Goal: Information Seeking & Learning: Find specific fact

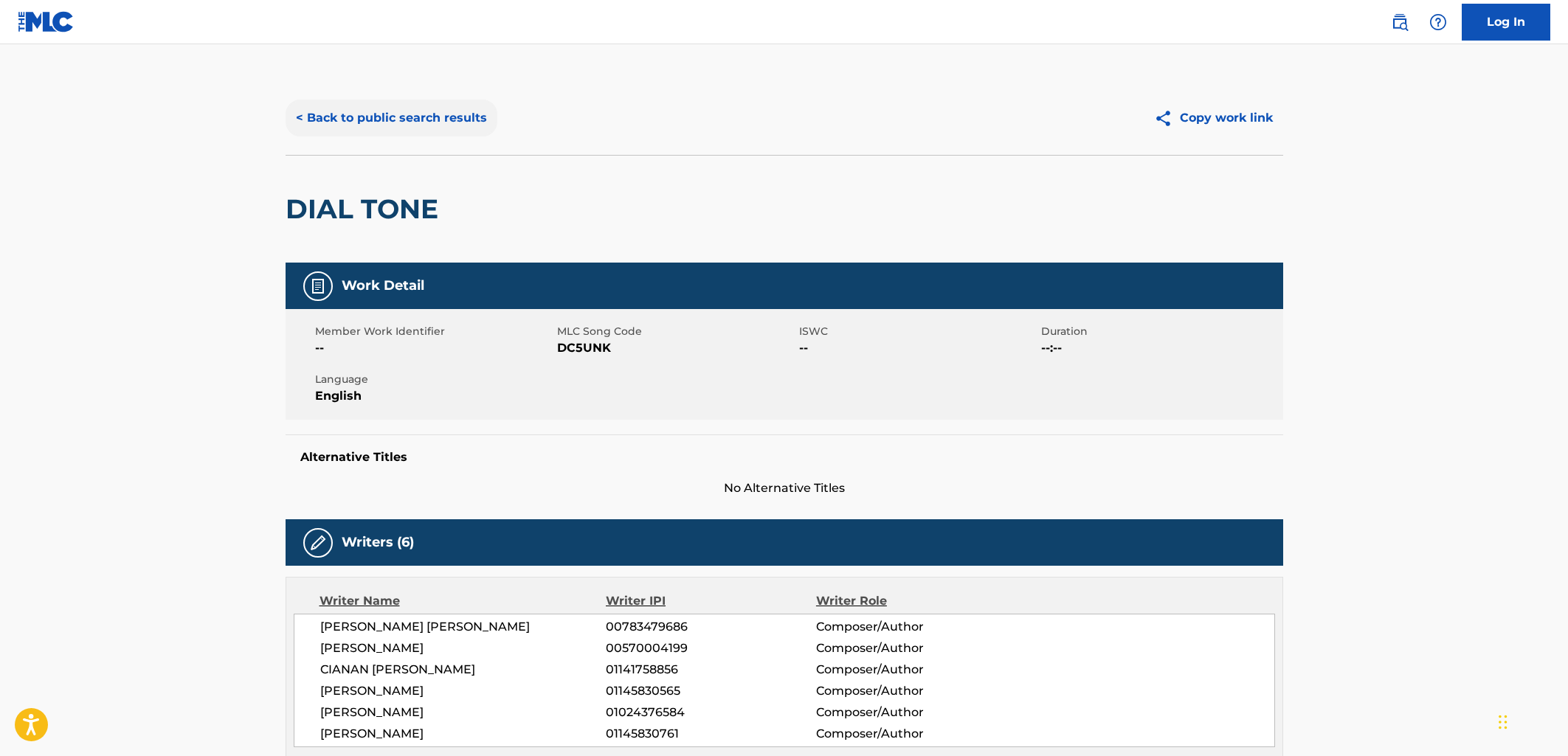
click at [357, 114] on button "< Back to public search results" at bounding box center [391, 117] width 212 height 37
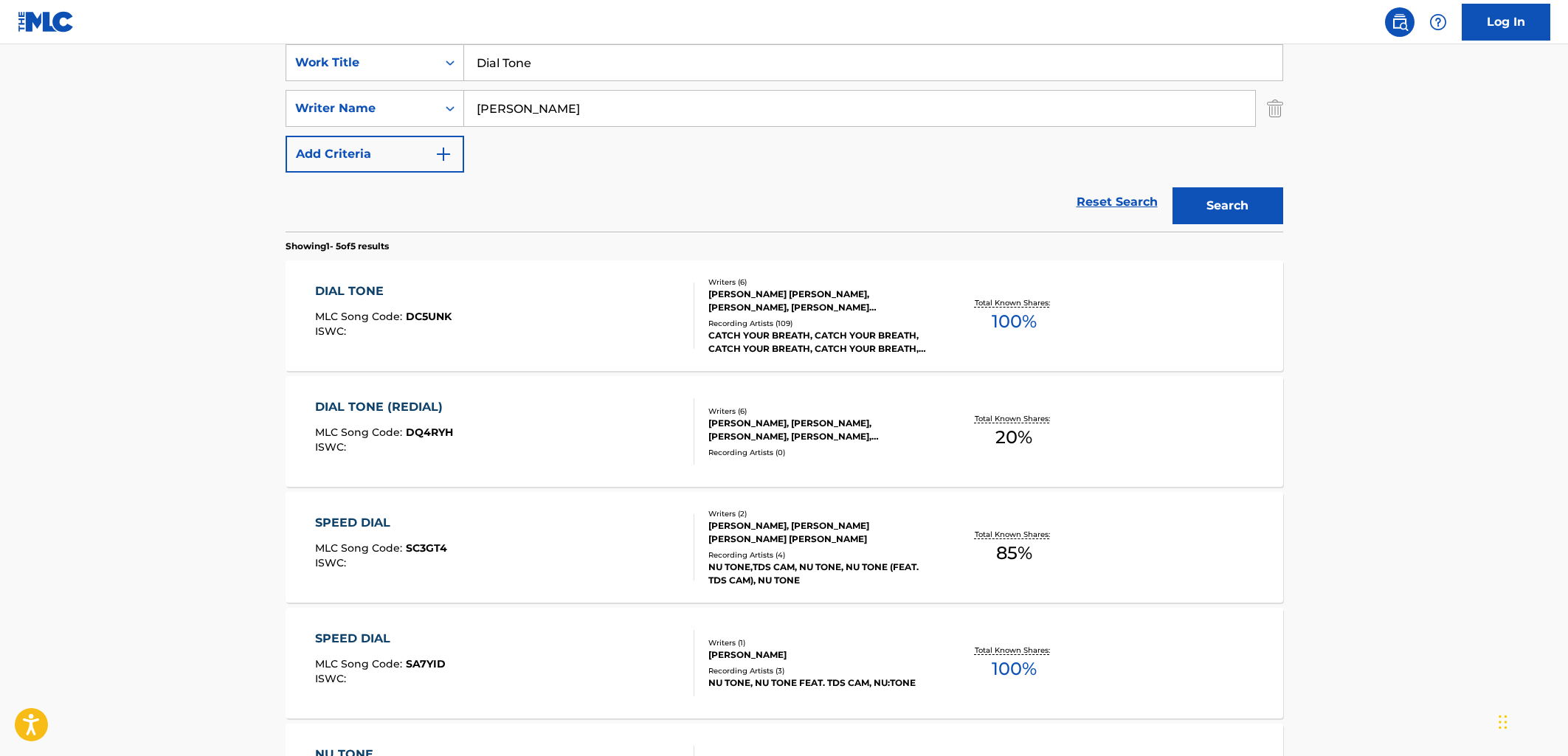
click at [529, 102] on input "[PERSON_NAME]" at bounding box center [859, 109] width 791 height 36
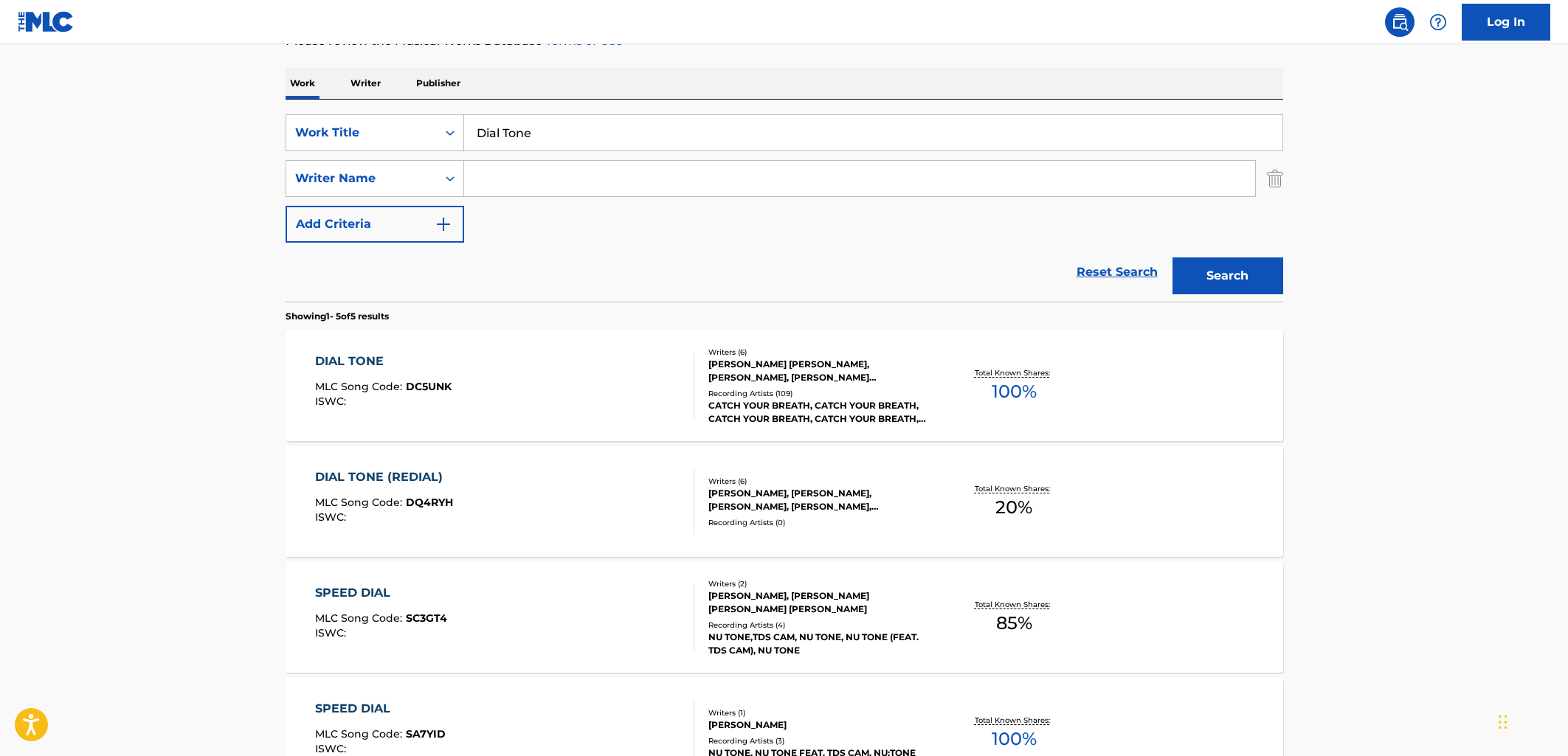
scroll to position [131, 0]
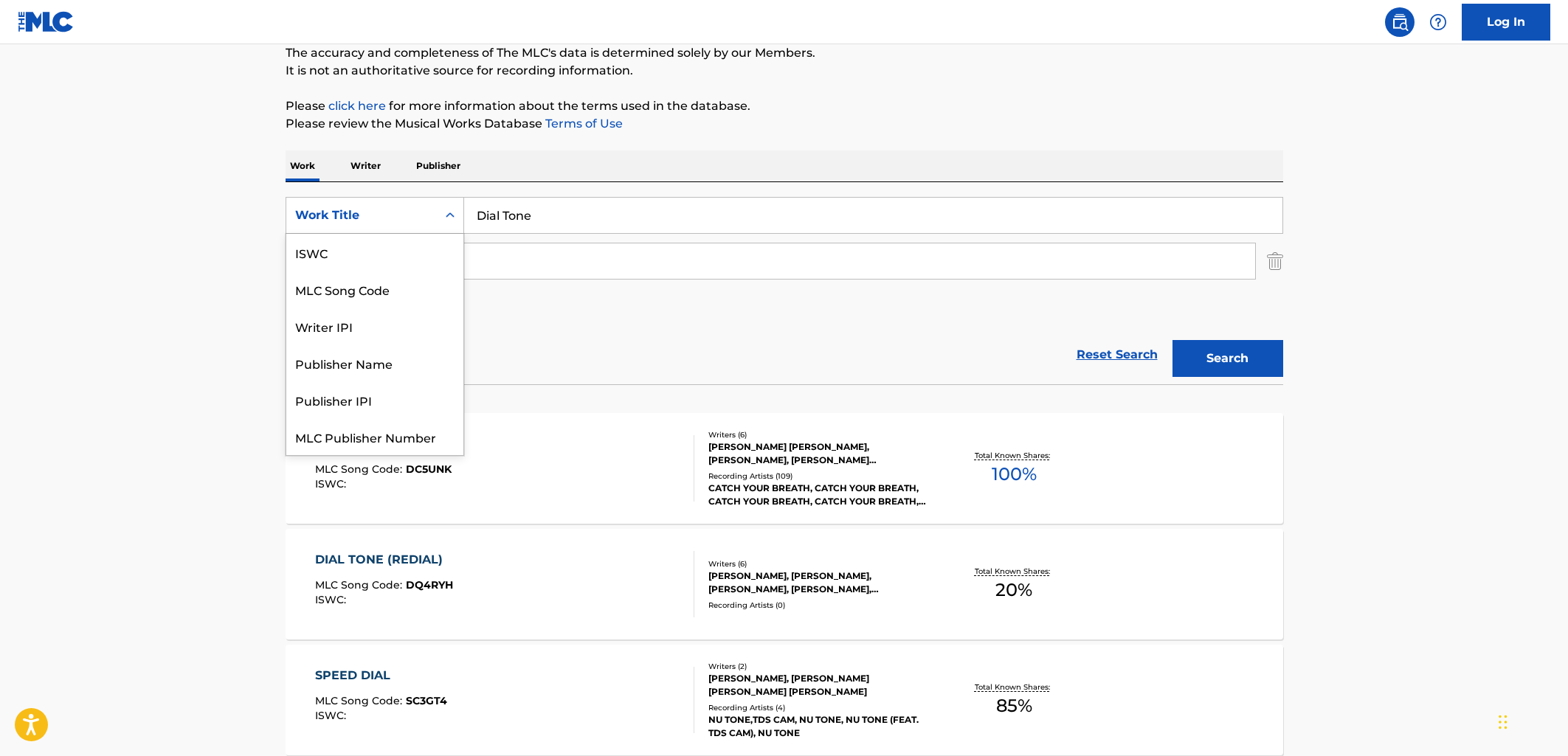
click at [373, 212] on div "Work Title" at bounding box center [361, 215] width 133 height 18
click at [358, 261] on div "ISWC" at bounding box center [374, 252] width 177 height 37
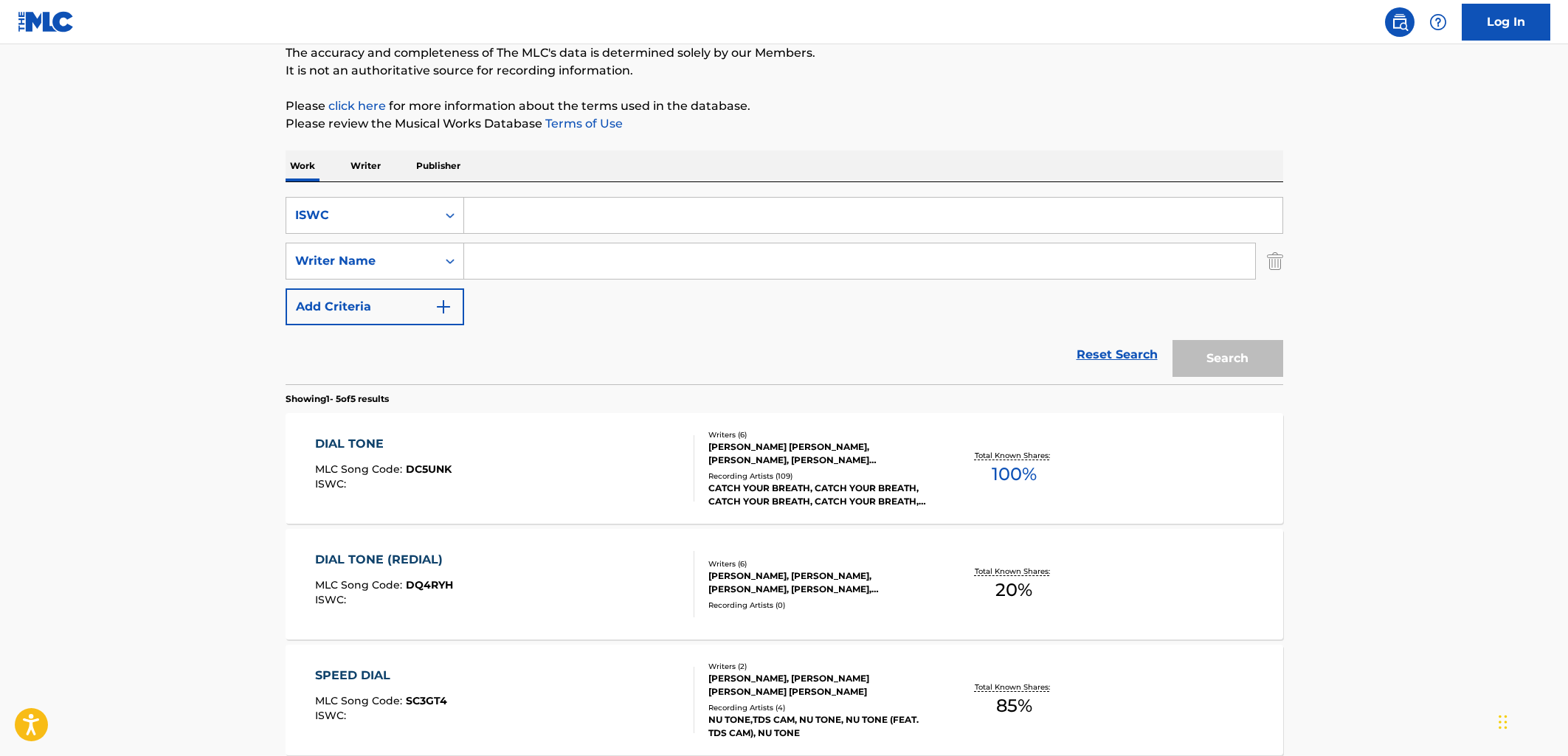
click at [506, 221] on input "Search Form" at bounding box center [873, 215] width 818 height 36
paste input "T3332574688"
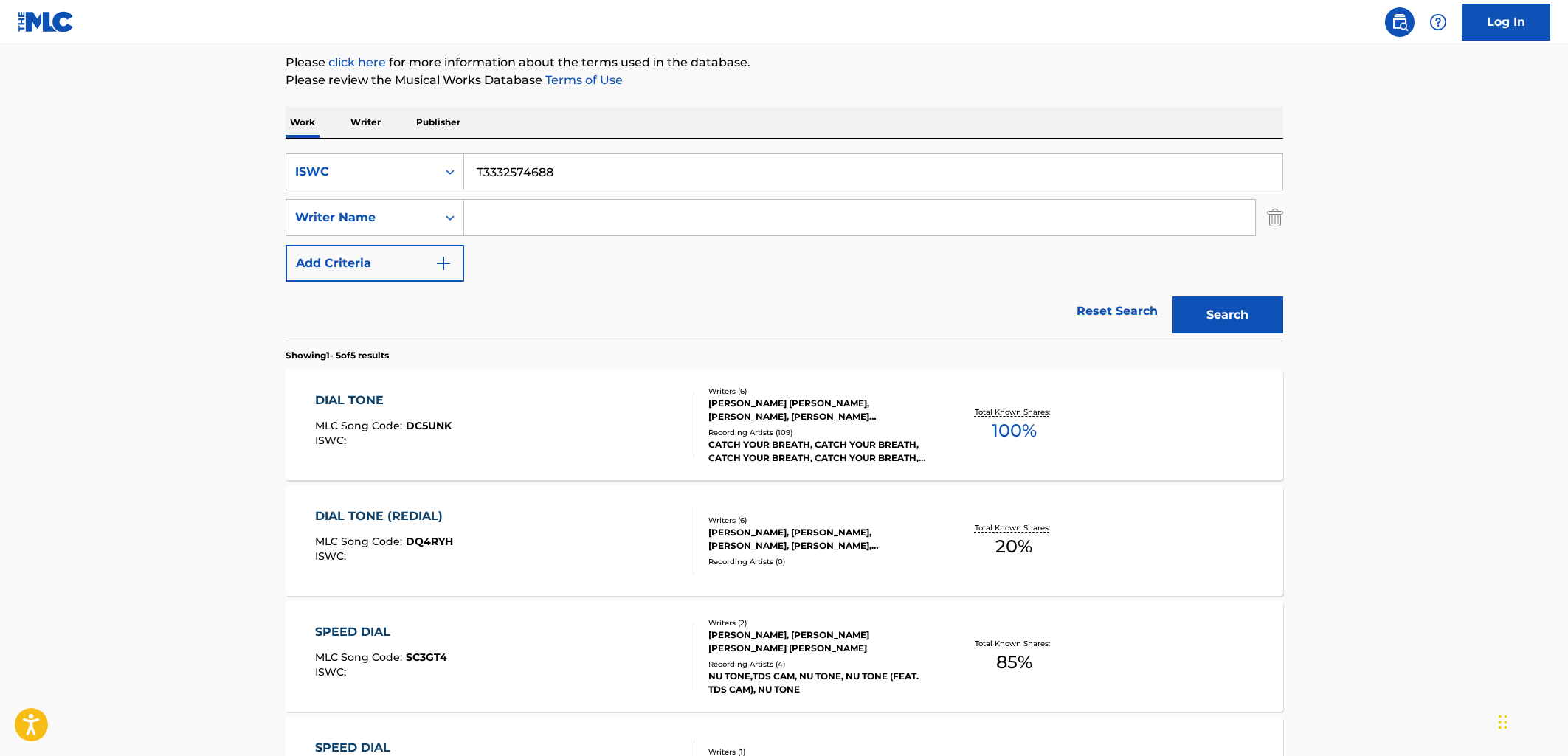
scroll to position [194, 0]
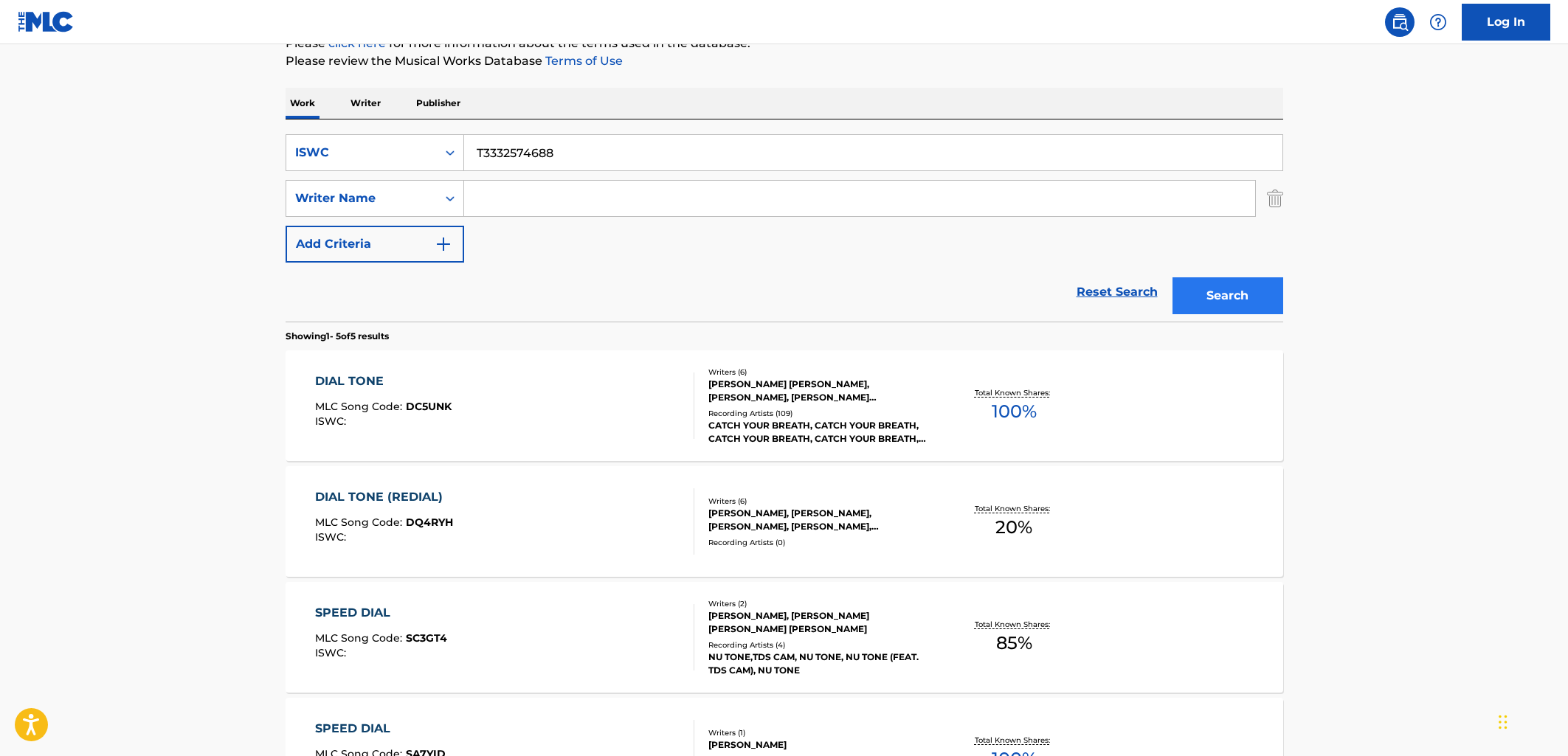
type input "T3332574688"
click at [1254, 300] on button "Search" at bounding box center [1228, 296] width 111 height 37
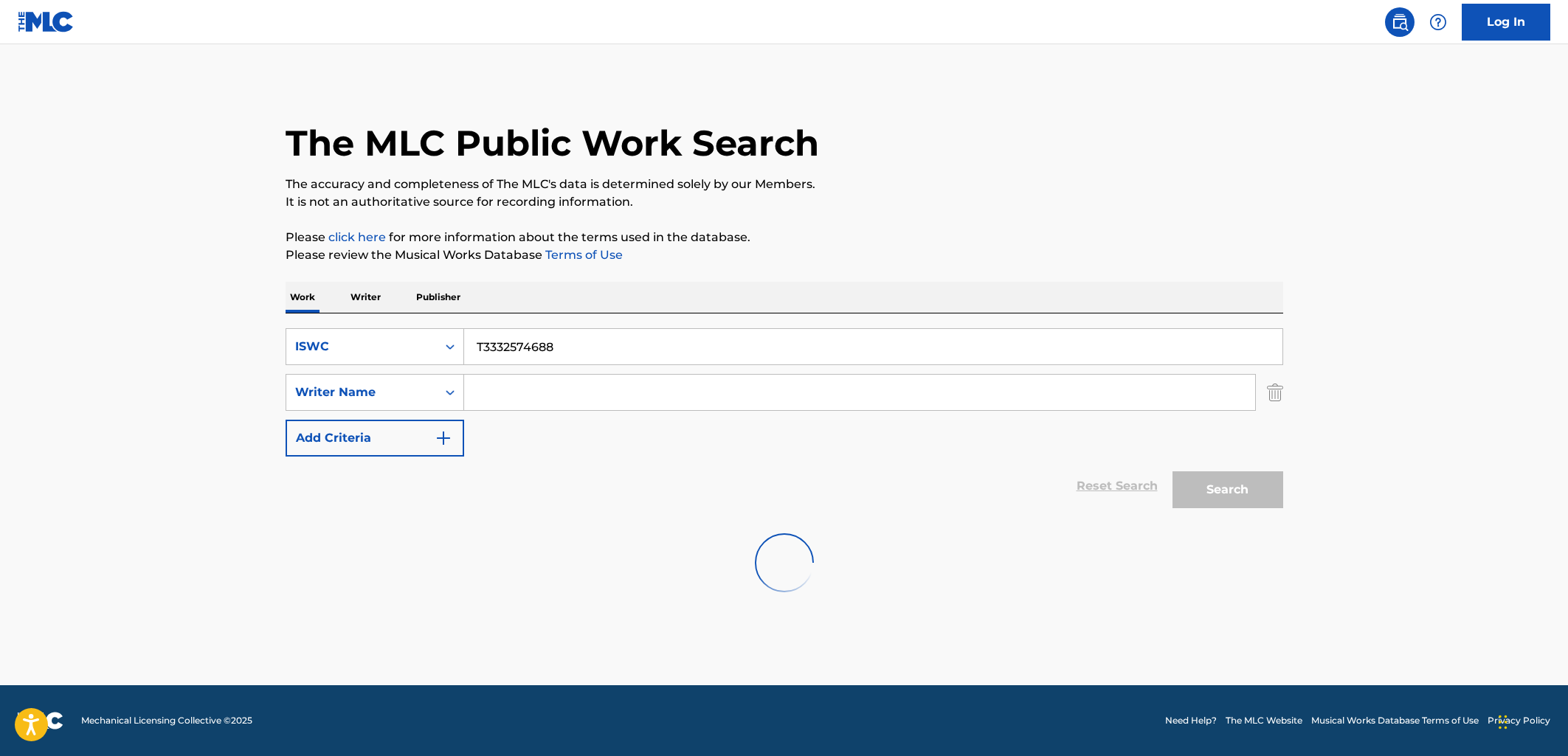
scroll to position [0, 0]
click at [1273, 391] on img "Search Form" at bounding box center [1275, 392] width 16 height 37
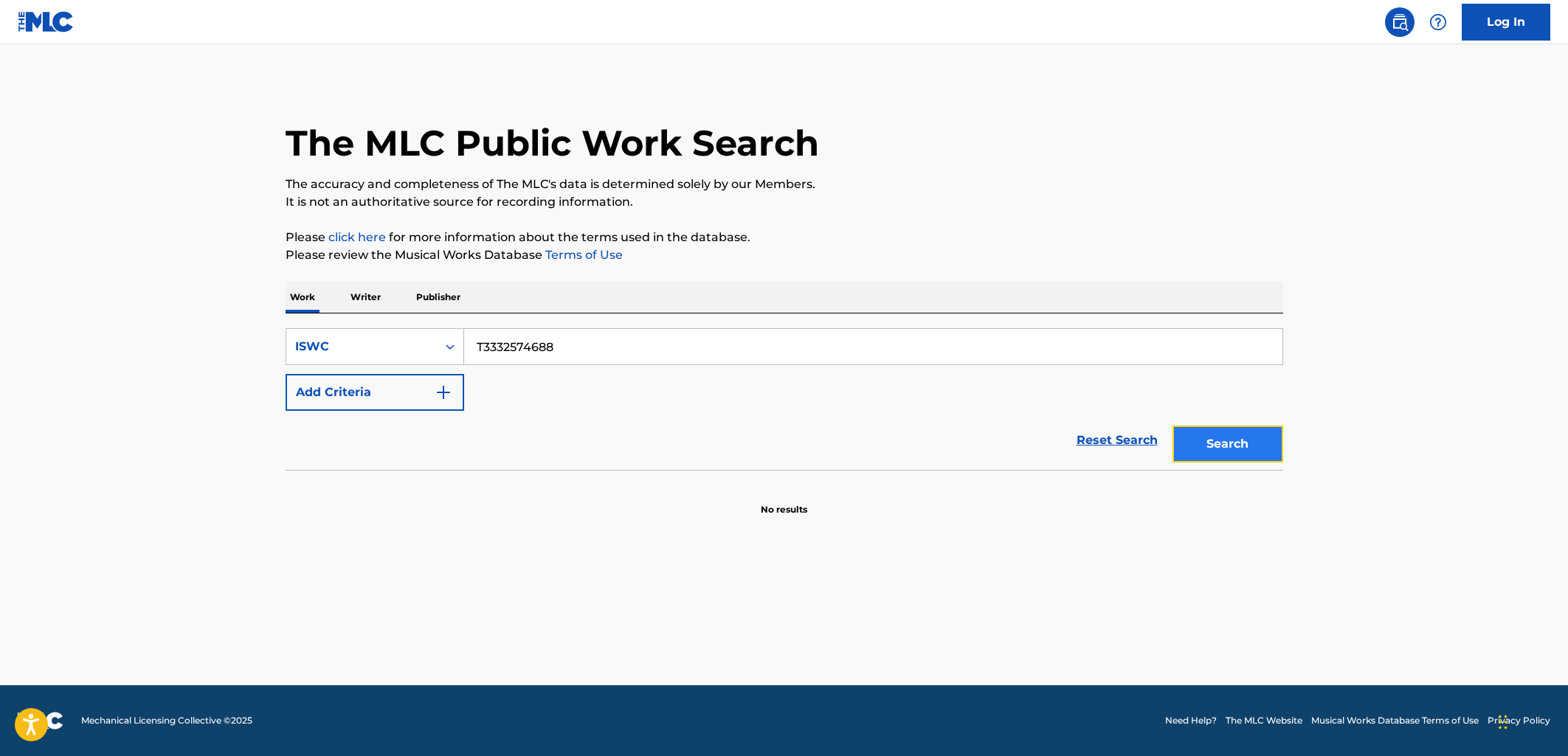
click at [1220, 438] on button "Search" at bounding box center [1228, 443] width 111 height 37
click at [541, 366] on div "SearchWithCriteria81eb6660-f368-418f-be34-91d52d7dbe33 ISWC T3332574688 Add Cri…" at bounding box center [784, 369] width 997 height 82
click at [544, 351] on input "T3332574688" at bounding box center [873, 347] width 818 height 36
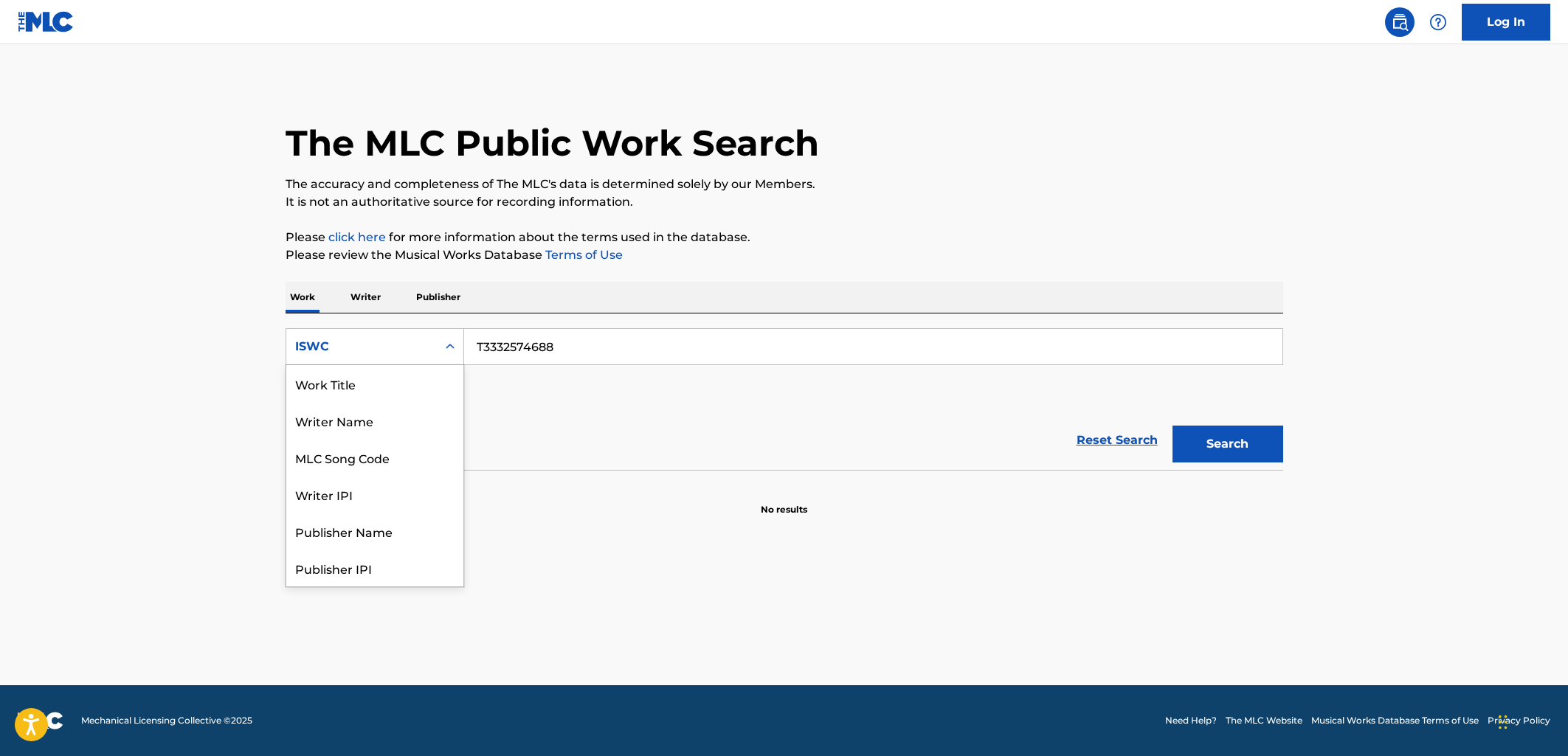
click at [405, 349] on div "ISWC" at bounding box center [361, 347] width 133 height 18
click at [381, 391] on div "Work Title" at bounding box center [374, 383] width 177 height 37
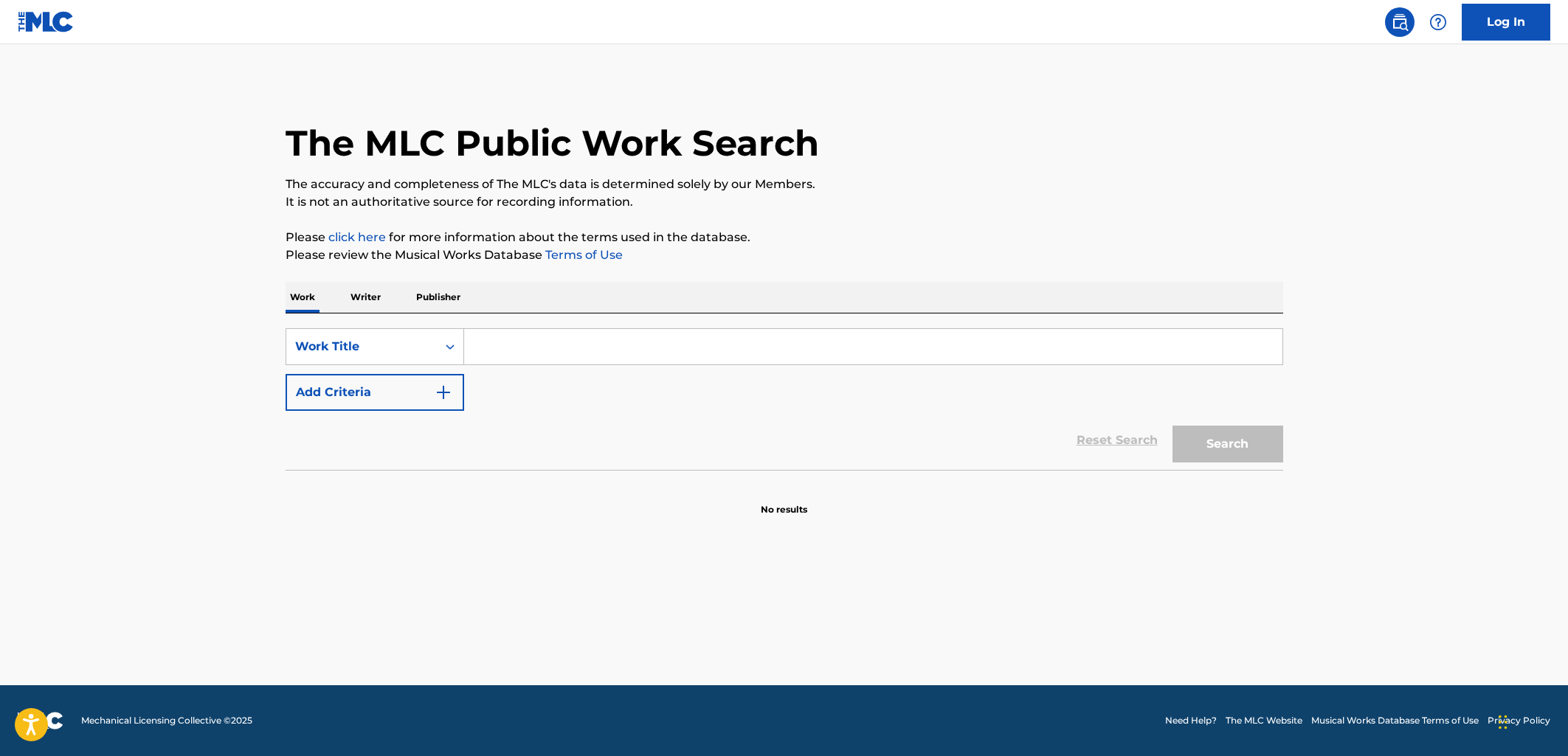
click at [494, 347] on input "Search Form" at bounding box center [873, 347] width 818 height 36
type input "Leave"
click at [380, 306] on p "Writer" at bounding box center [365, 297] width 39 height 31
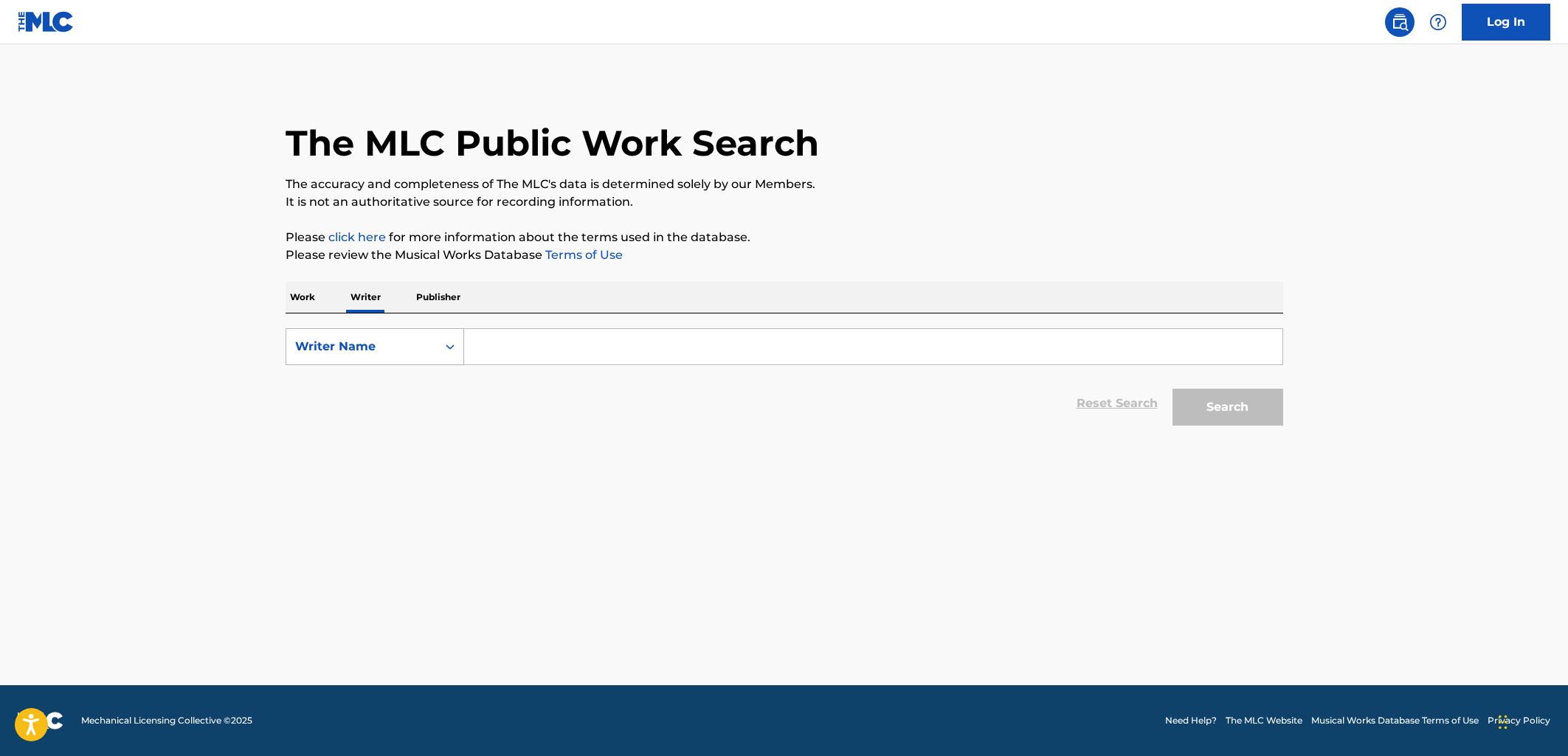
click at [386, 338] on div "Writer Name" at bounding box center [361, 347] width 133 height 18
click at [289, 303] on p "Work" at bounding box center [303, 297] width 34 height 31
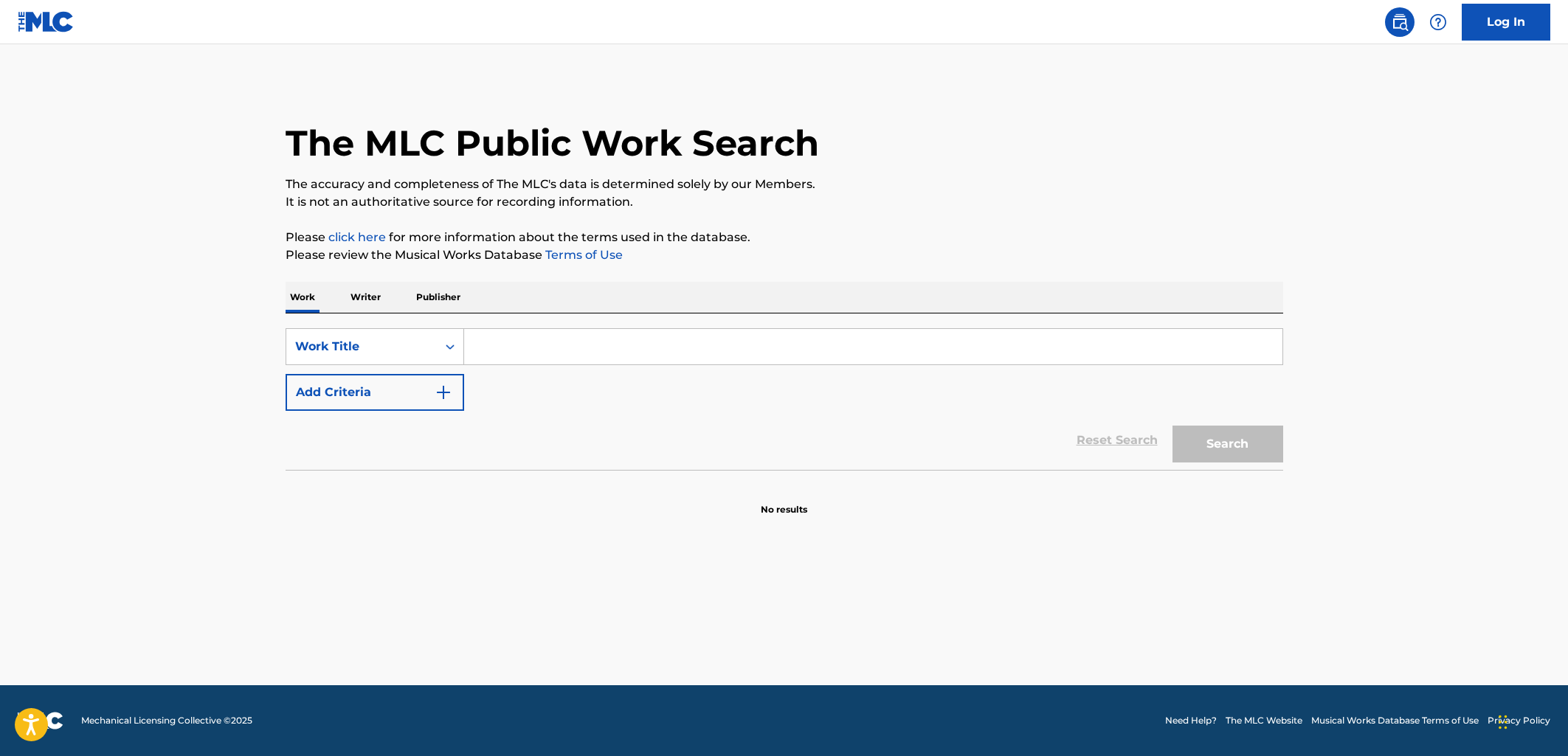
click at [486, 344] on input "Search Form" at bounding box center [873, 347] width 818 height 36
type input "Leave"
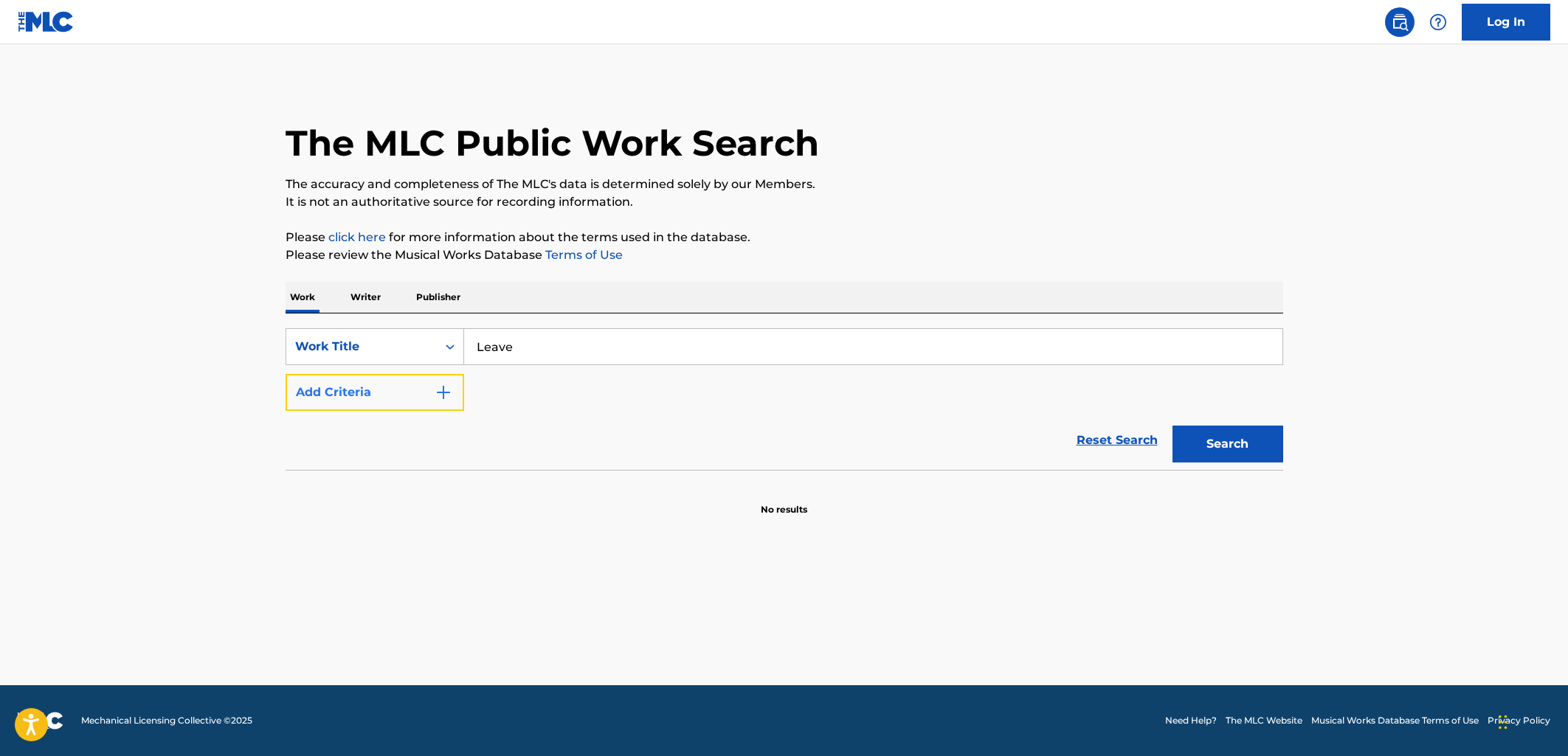
click at [385, 399] on button "Add Criteria" at bounding box center [375, 392] width 179 height 37
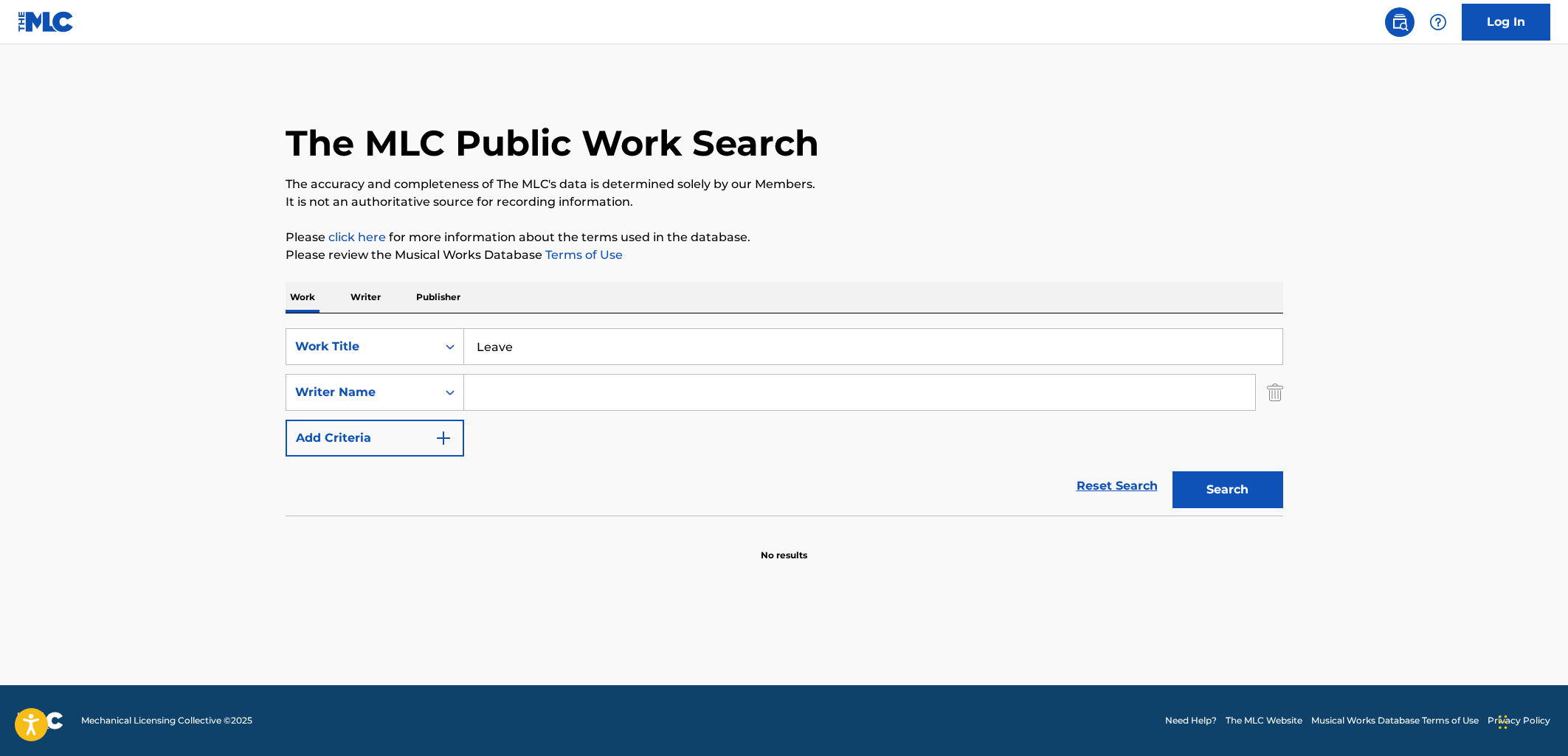
click at [521, 392] on input "Search Form" at bounding box center [859, 393] width 791 height 36
type input "[PERSON_NAME]"
click at [1172, 472] on button "Search" at bounding box center [1228, 490] width 111 height 37
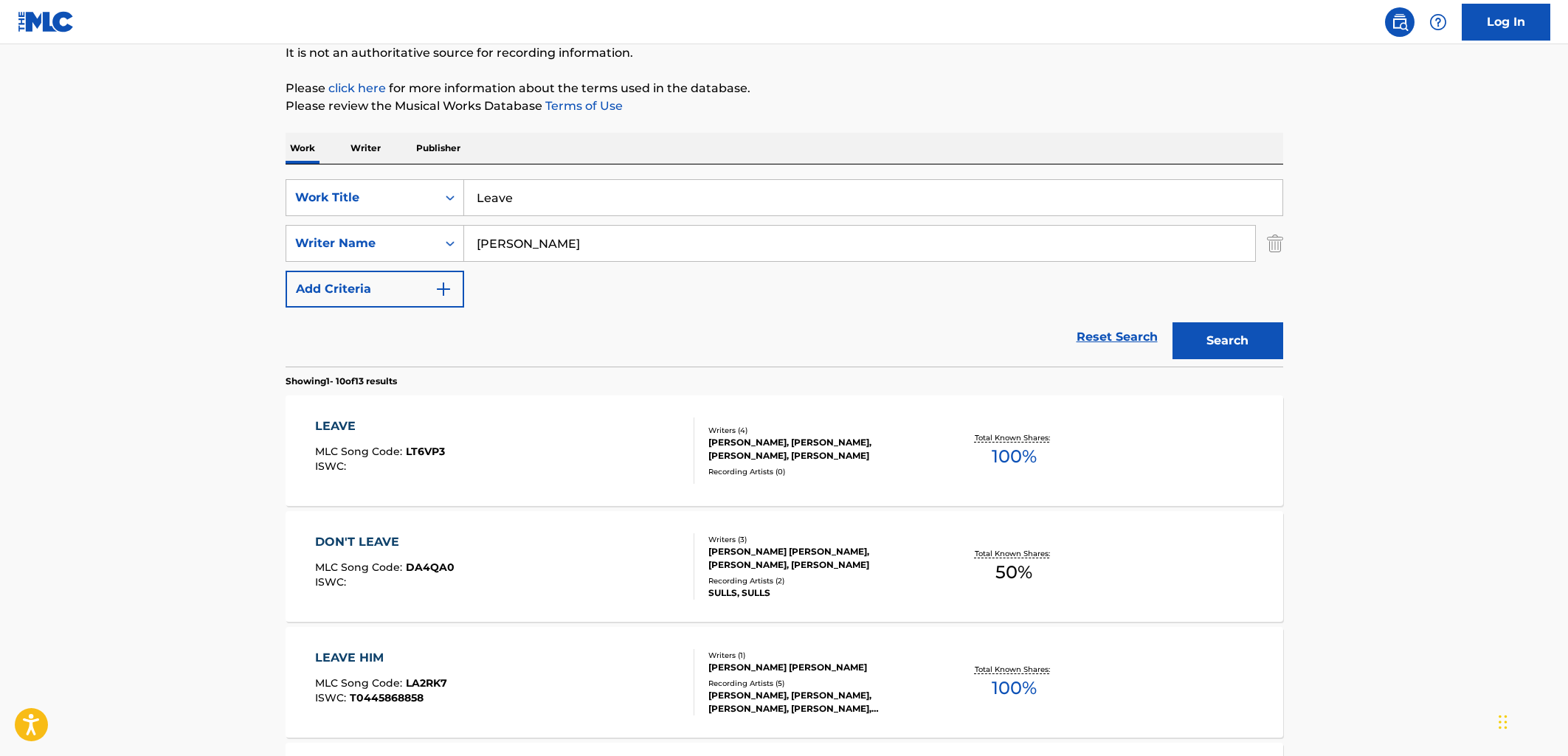
scroll to position [166, 0]
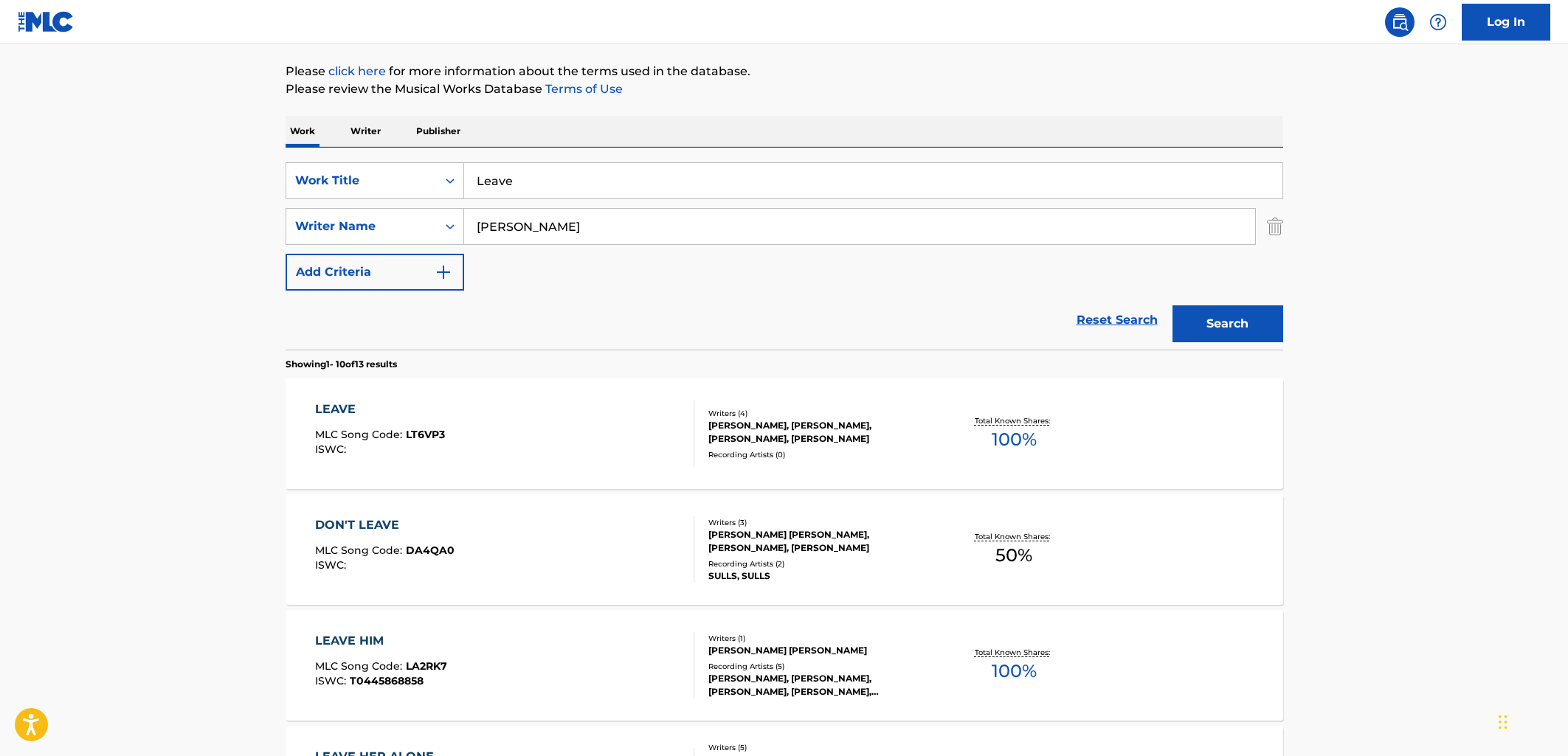
click at [591, 448] on div "LEAVE MLC Song Code : LT6VP3 ISWC :" at bounding box center [505, 433] width 379 height 66
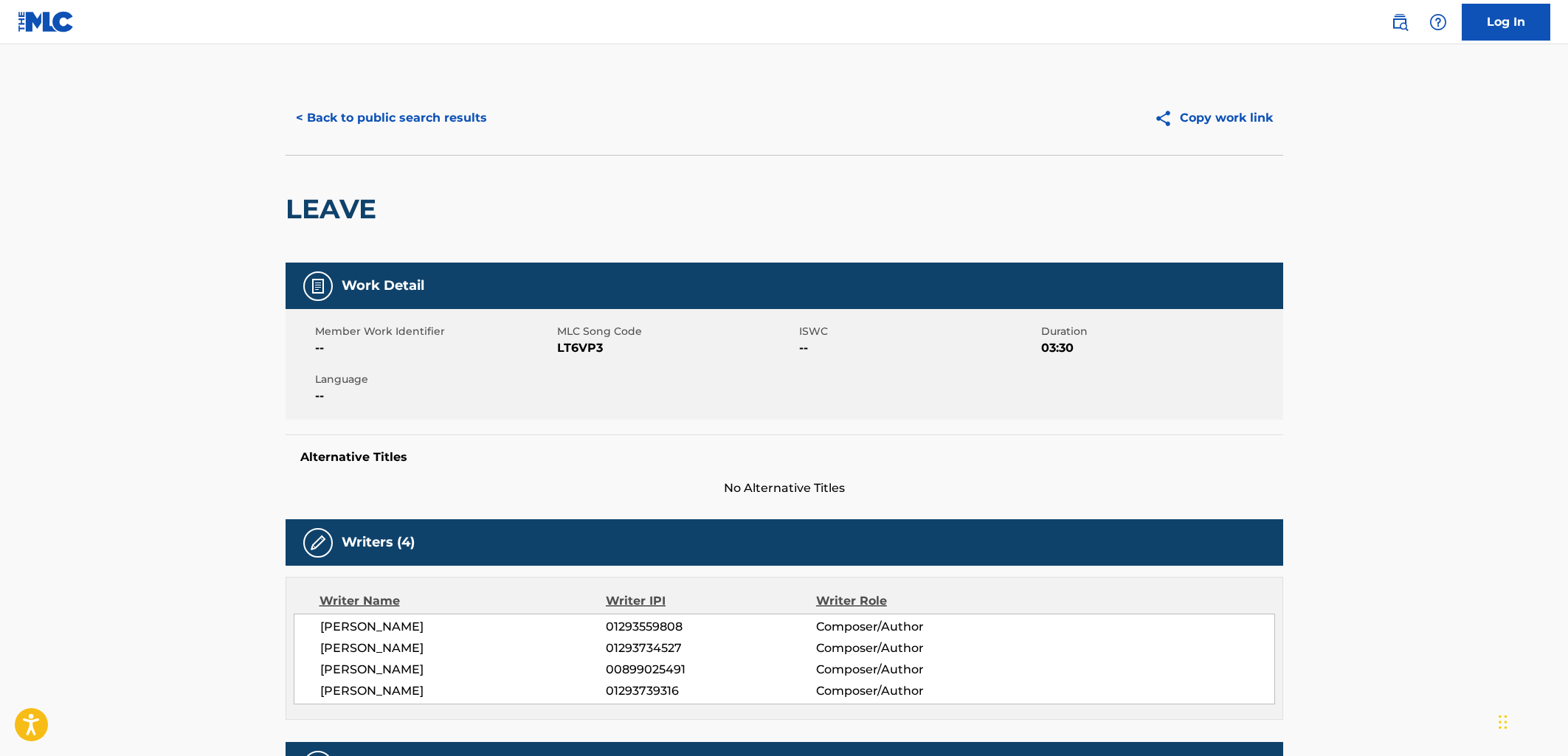
click at [1333, 349] on main "< Back to public search results Copy work link LEAVE Work Detail Member Work Id…" at bounding box center [784, 675] width 1568 height 1260
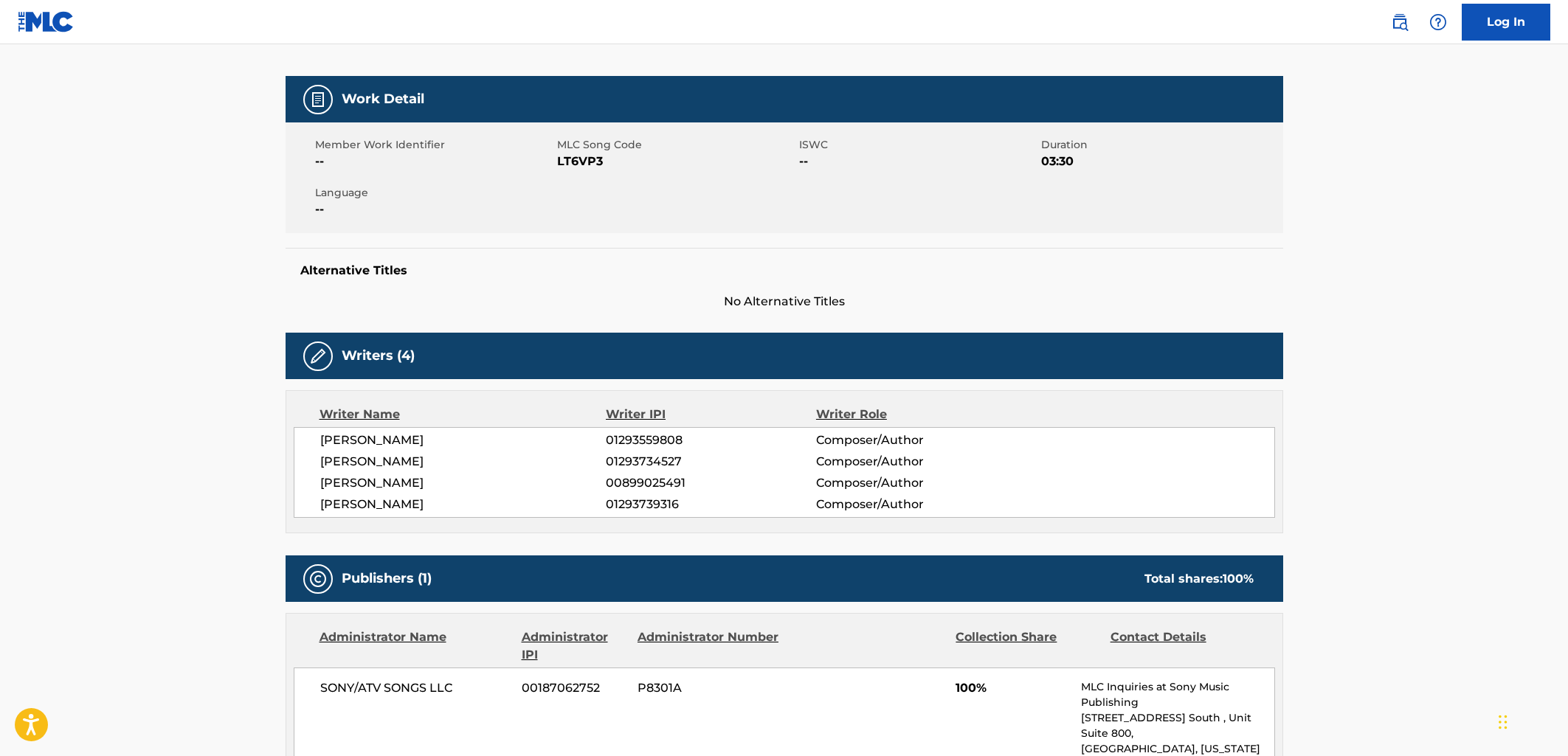
scroll to position [241, 0]
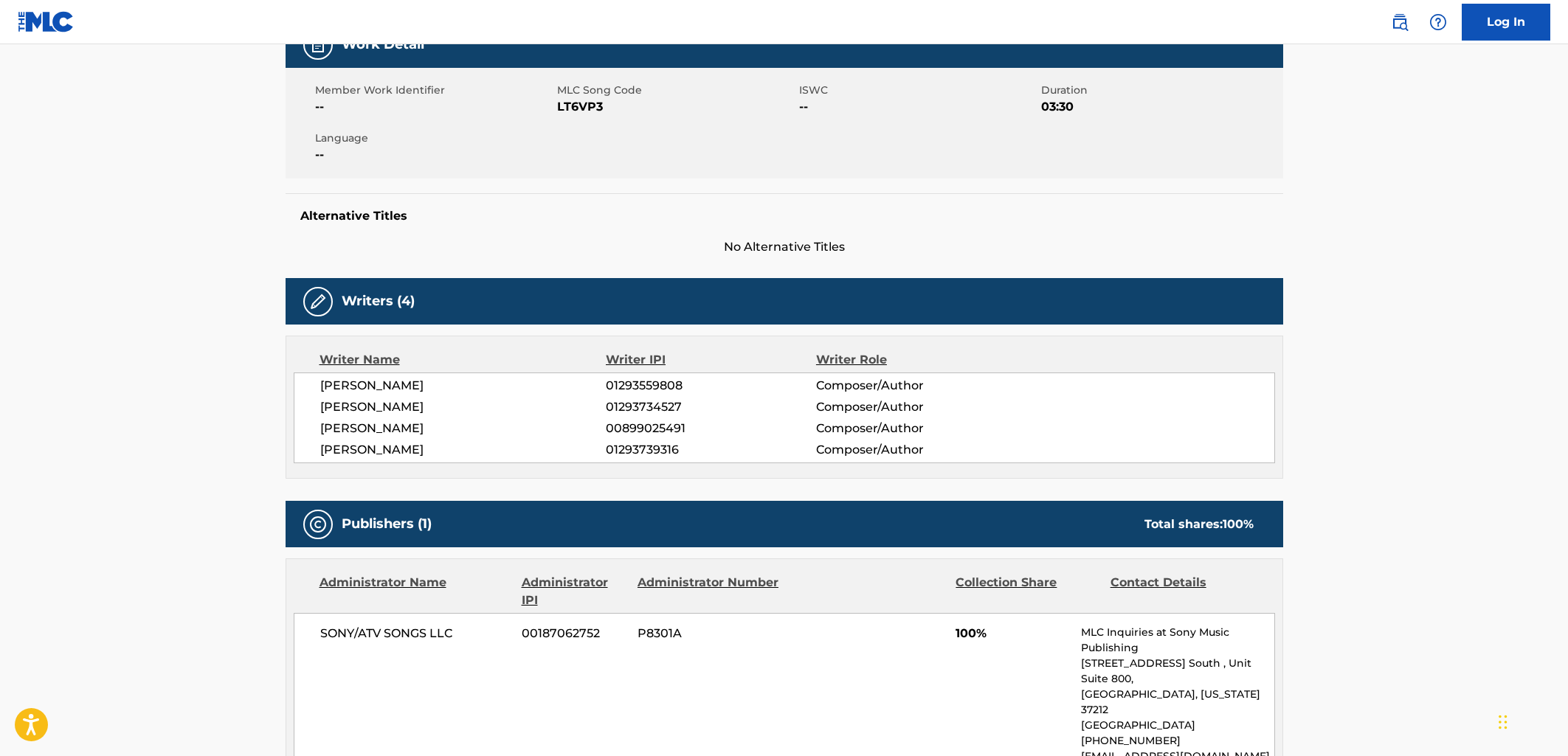
click at [467, 386] on span "[PERSON_NAME]" at bounding box center [463, 386] width 286 height 18
drag, startPoint x: 467, startPoint y: 426, endPoint x: 310, endPoint y: 431, distance: 157.1
click at [311, 432] on div "[PERSON_NAME] 01293559808 Composer/Author [PERSON_NAME] 01293734527 Composer/Au…" at bounding box center [784, 418] width 981 height 91
copy span "[PERSON_NAME]"
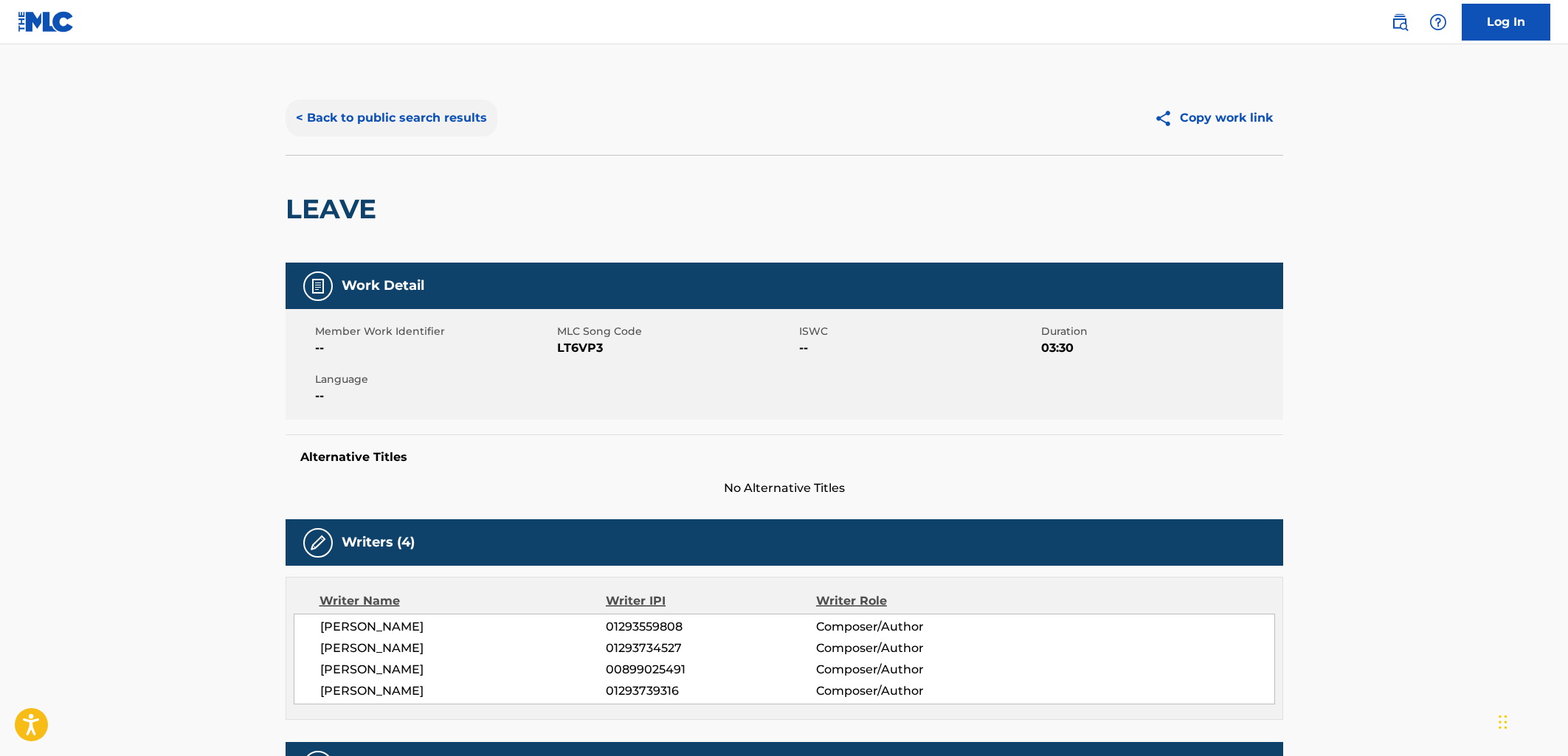
click at [348, 119] on button "< Back to public search results" at bounding box center [391, 117] width 212 height 37
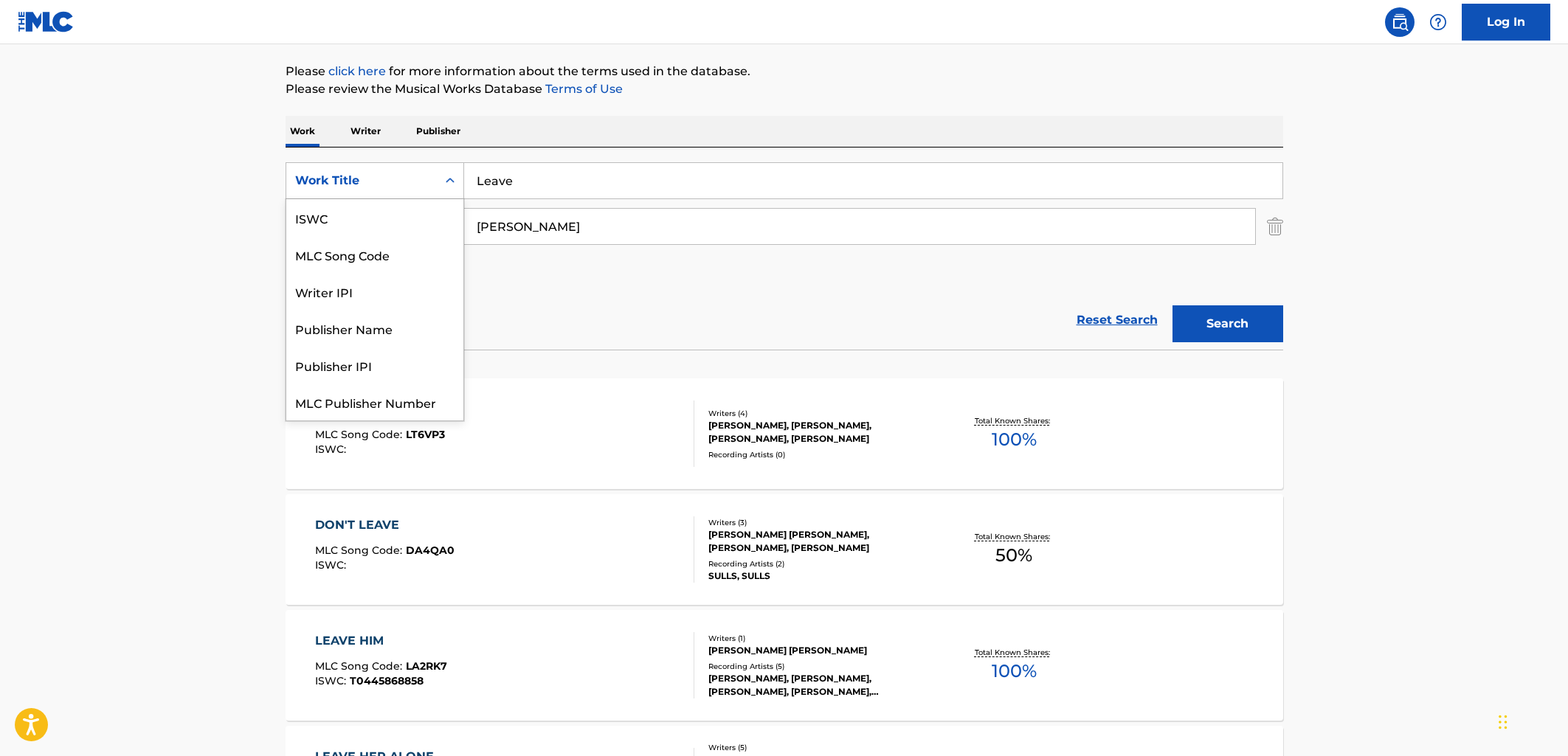
drag, startPoint x: 366, startPoint y: 175, endPoint x: 383, endPoint y: 197, distance: 27.8
click at [366, 175] on div "Work Title" at bounding box center [361, 181] width 133 height 18
drag, startPoint x: 569, startPoint y: 332, endPoint x: 485, endPoint y: 210, distance: 148.1
click at [544, 286] on form "SearchWithCriteria7d90a26c-a31f-4516-b1ff-4ec8a6a2a618 Writer IPI, 3 of 7. 7 re…" at bounding box center [784, 256] width 997 height 188
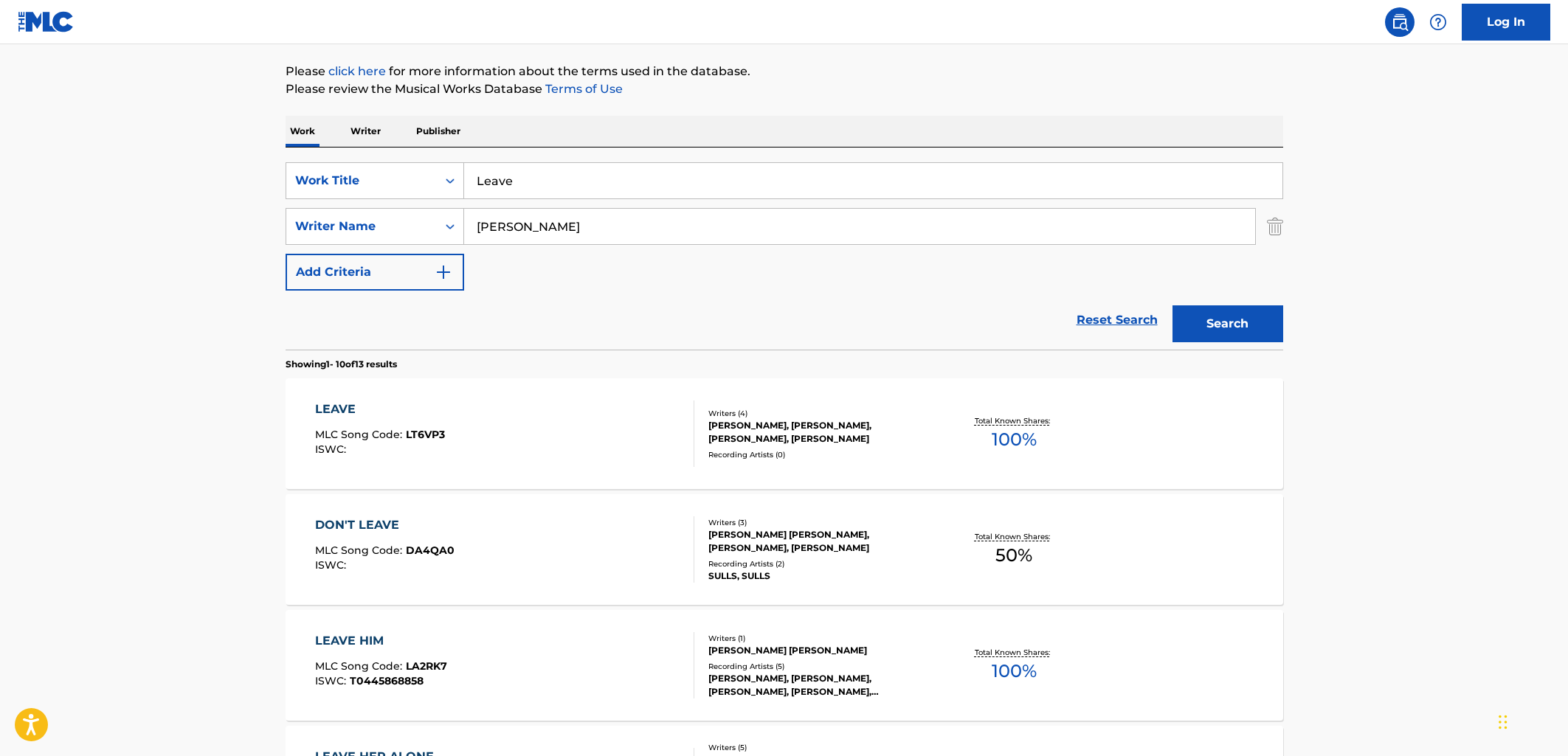
click at [389, 138] on div "Work Writer Publisher" at bounding box center [784, 131] width 997 height 31
click at [356, 141] on p "Writer" at bounding box center [365, 131] width 39 height 31
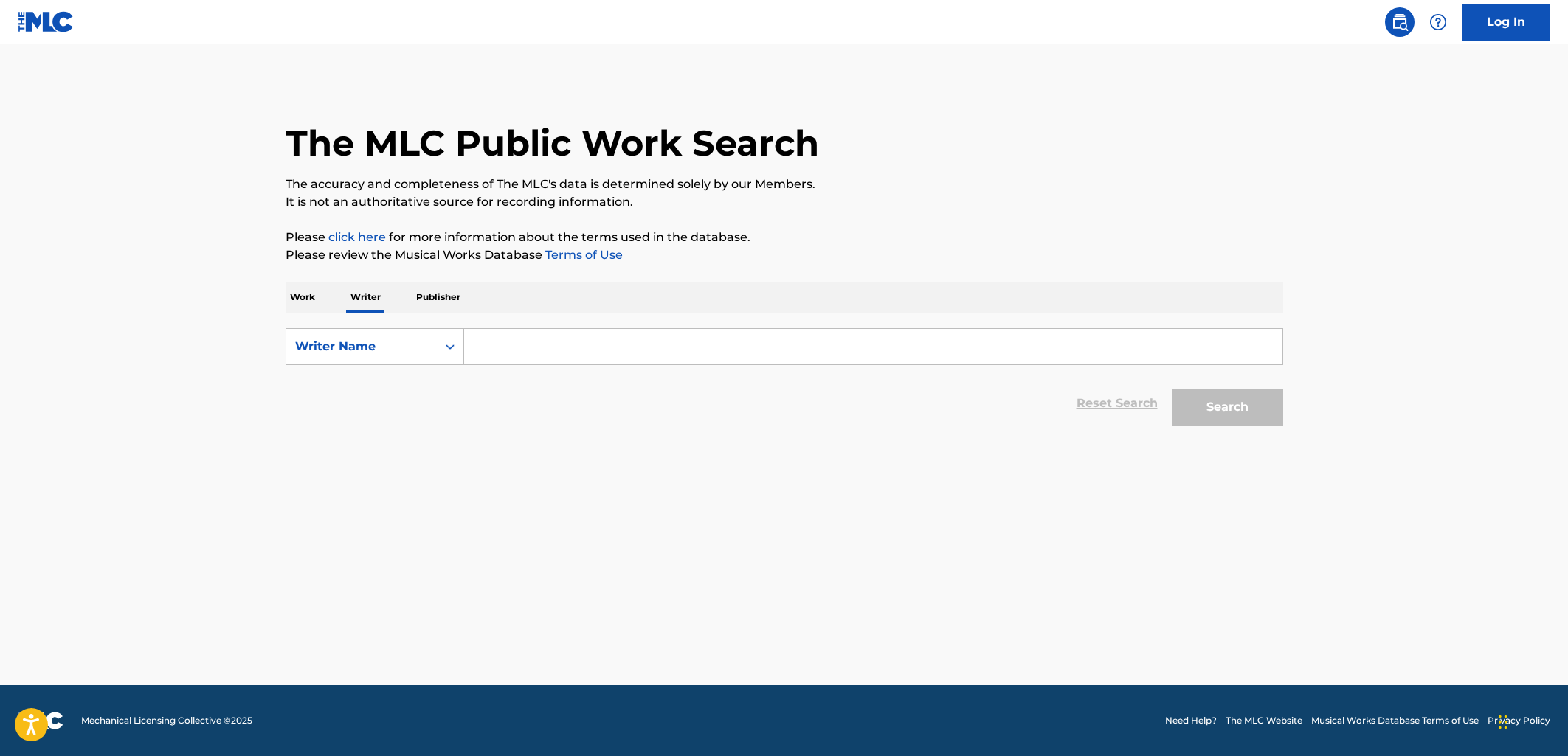
click at [507, 341] on input "Search Form" at bounding box center [873, 347] width 818 height 36
paste input "[PERSON_NAME]"
type input "[PERSON_NAME]"
click at [1228, 410] on button "Search" at bounding box center [1228, 407] width 111 height 37
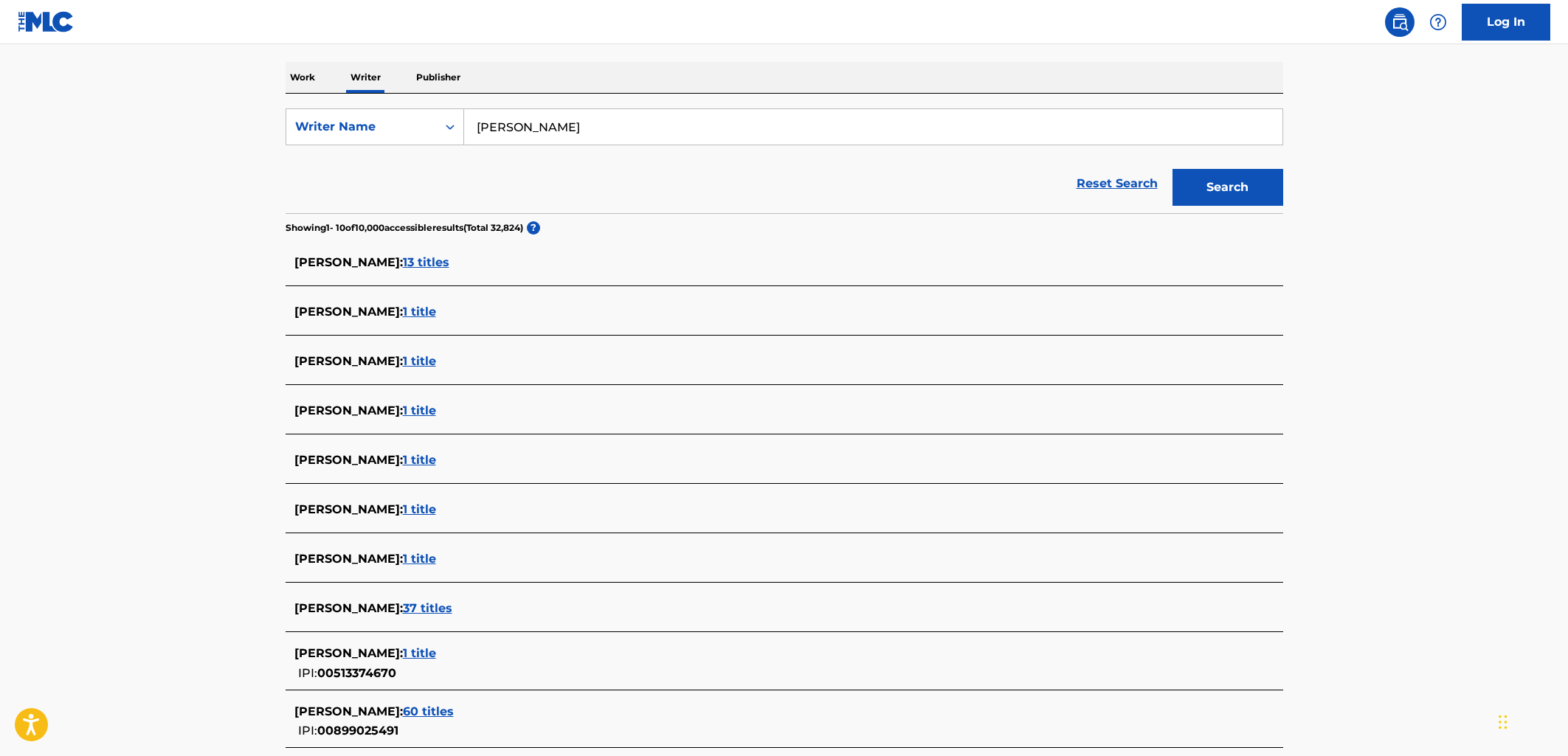
scroll to position [366, 0]
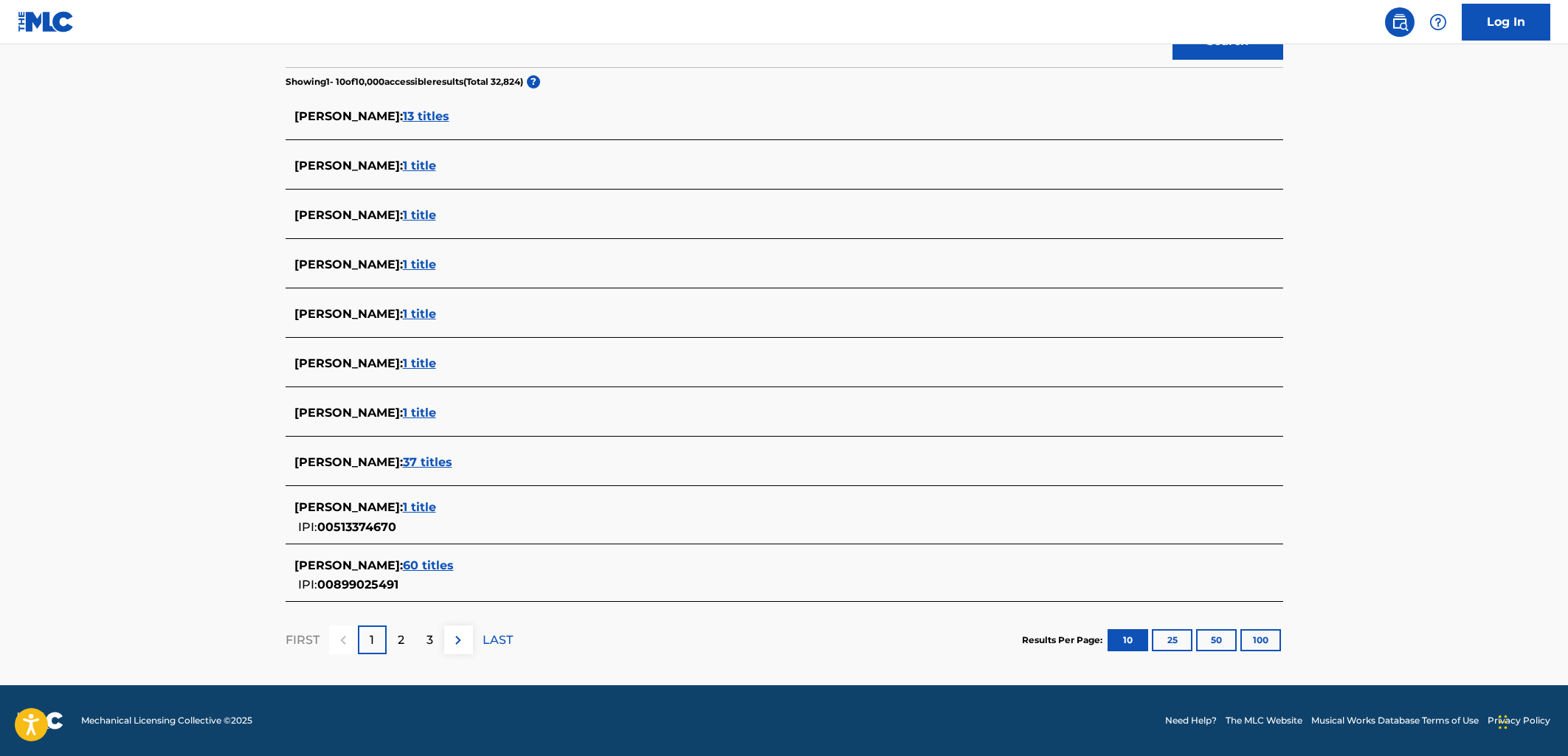
click at [454, 567] on span "60 titles" at bounding box center [428, 566] width 51 height 14
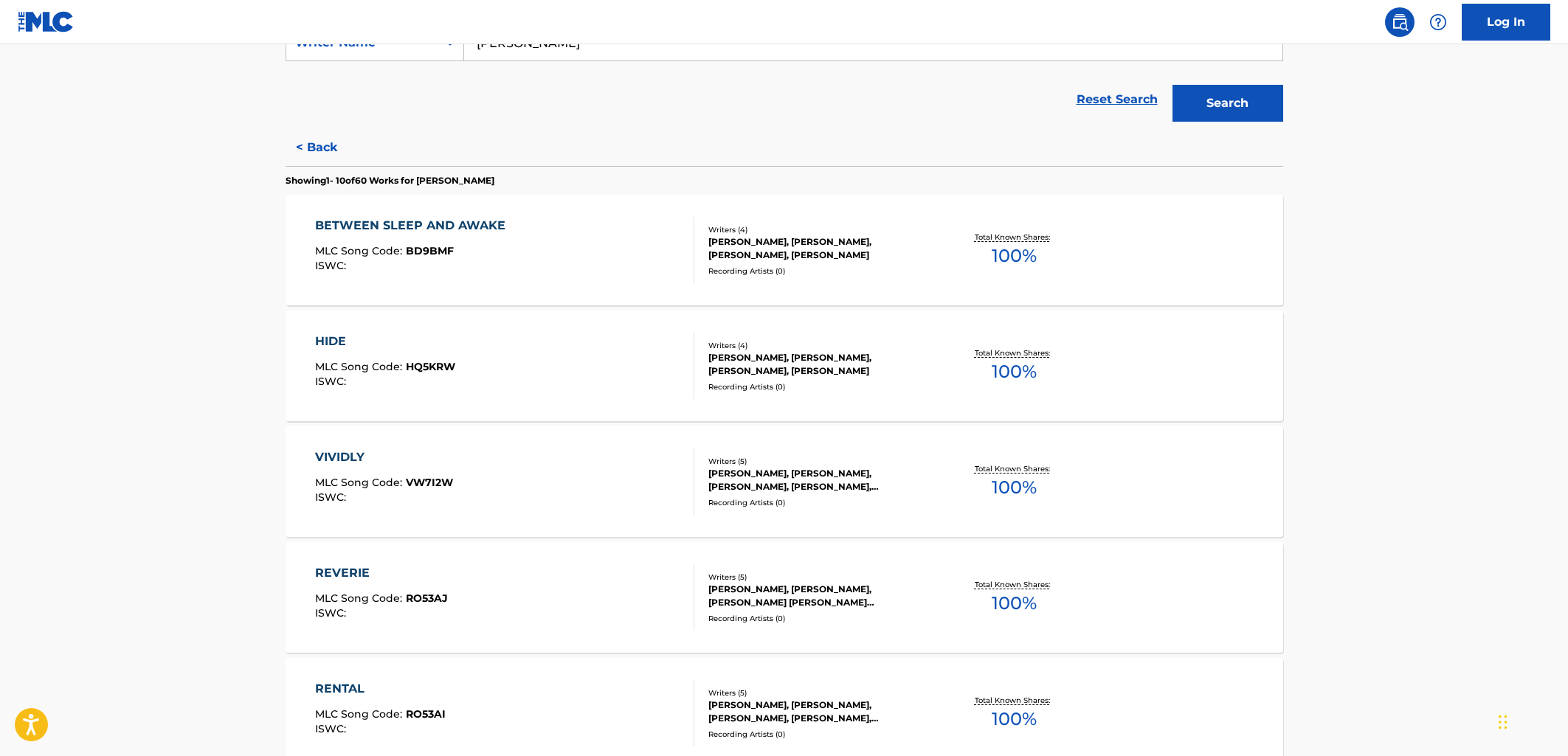
scroll to position [295, 0]
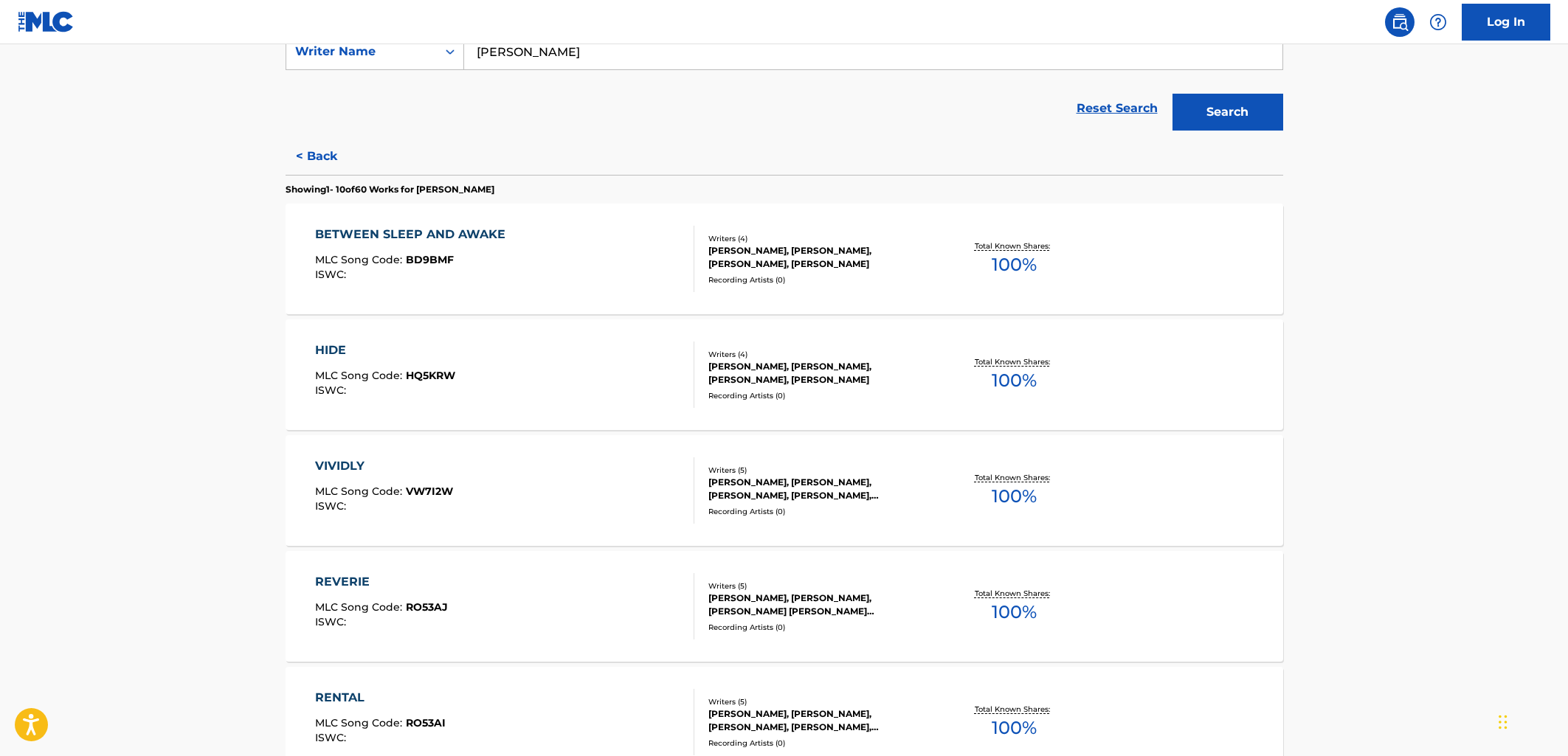
click at [633, 248] on div "BETWEEN SLEEP AND AWAKE MLC Song Code : BD9BMF ISWC :" at bounding box center [505, 259] width 379 height 66
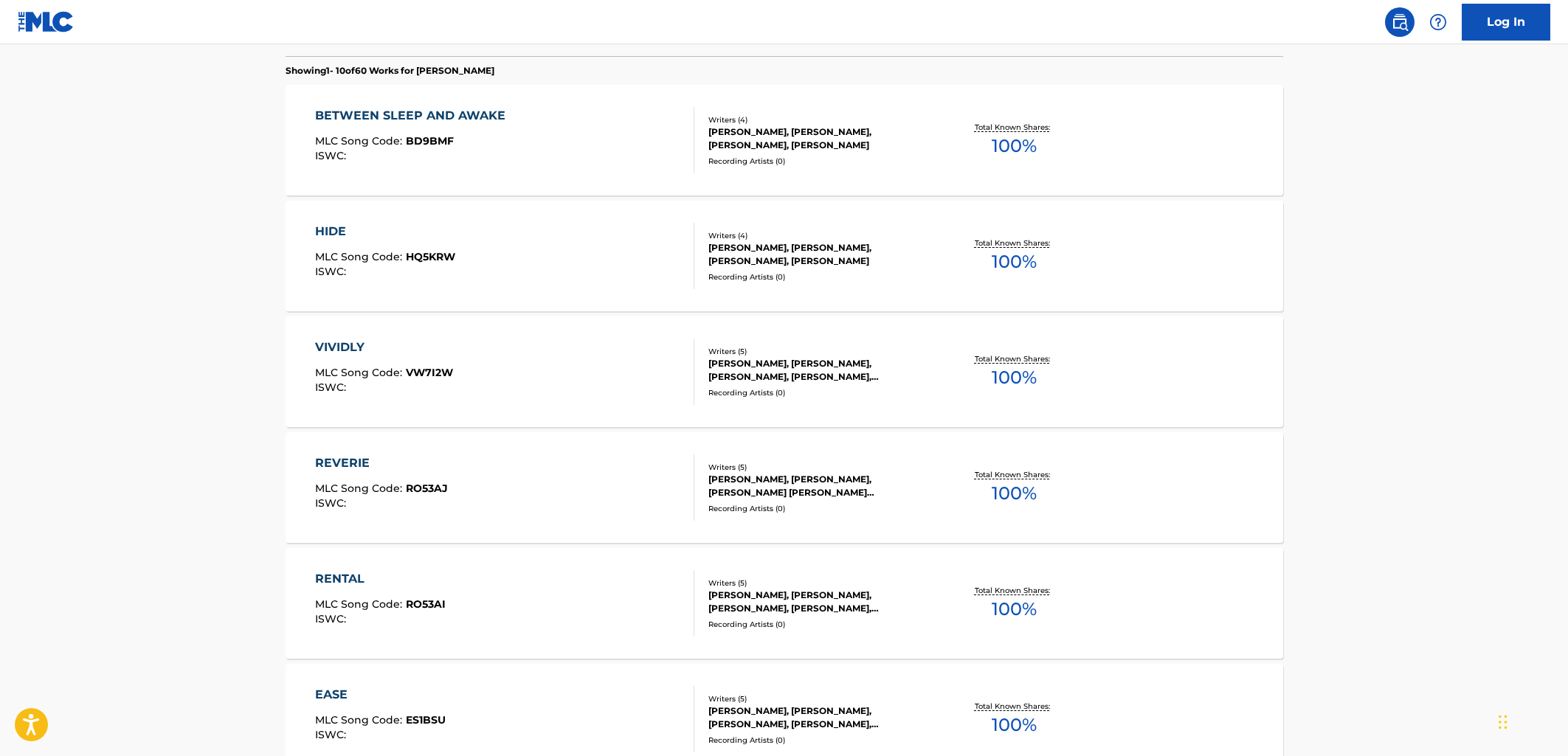
scroll to position [488, 0]
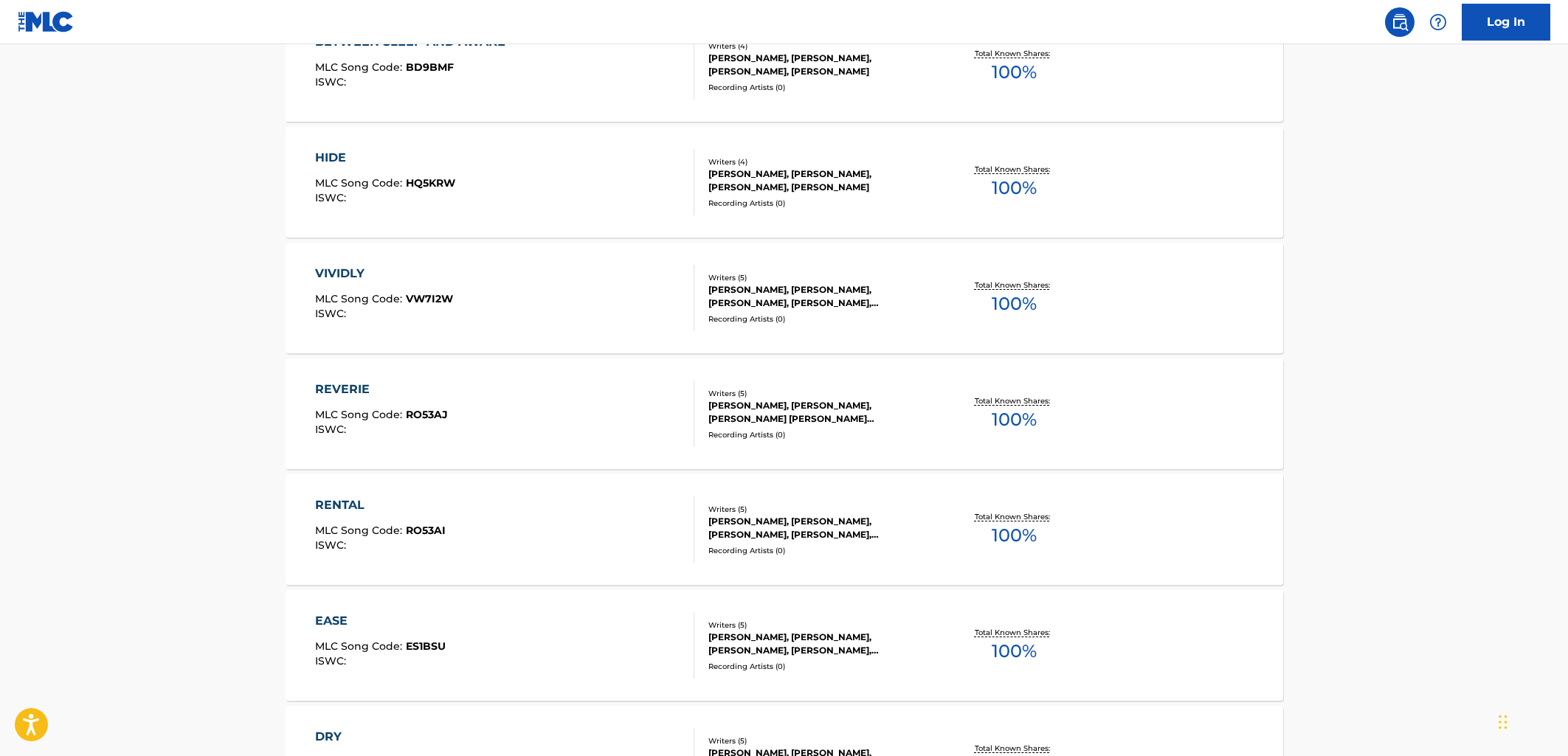
click at [570, 416] on div "REVERIE MLC Song Code : RO53AJ ISWC :" at bounding box center [505, 414] width 379 height 66
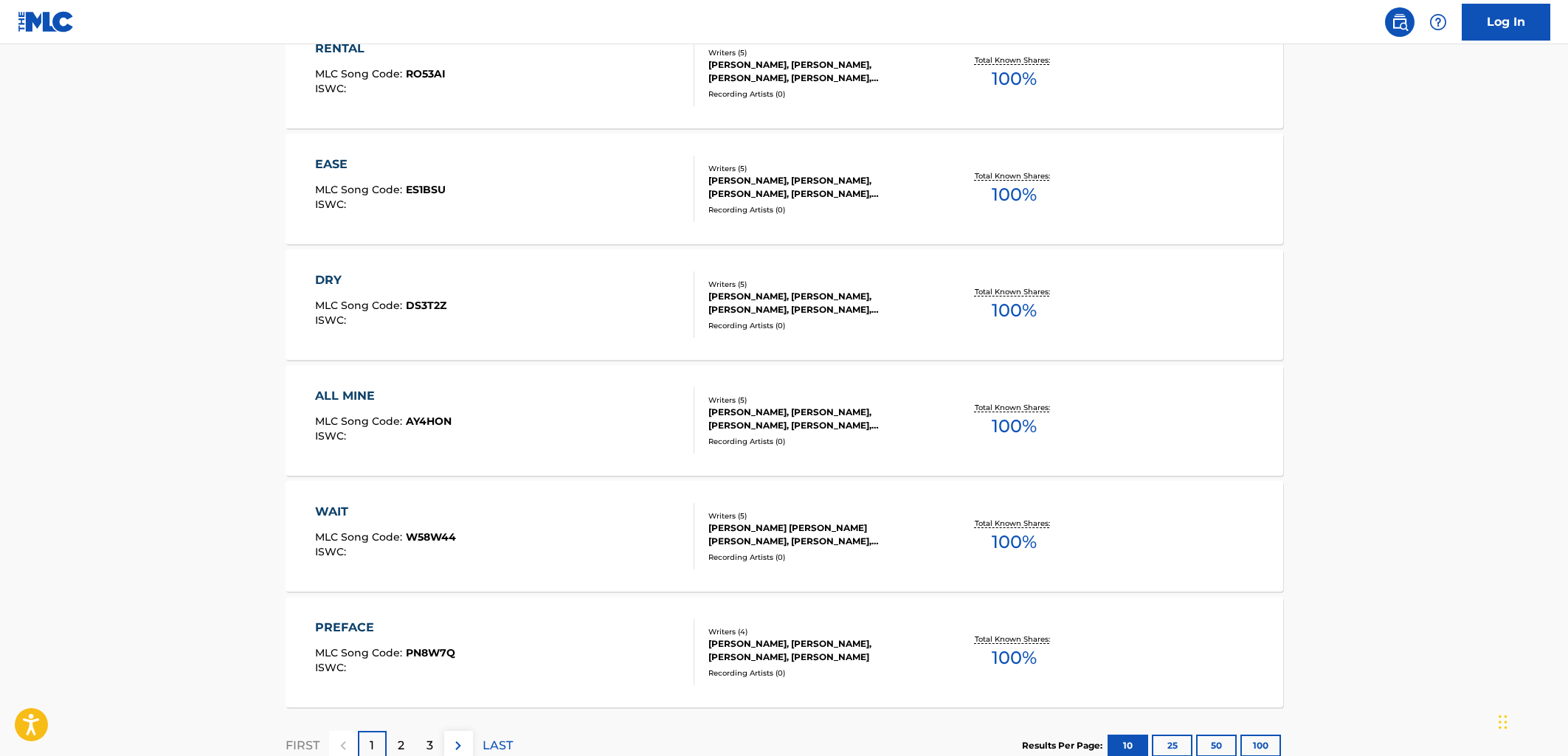
scroll to position [1012, 0]
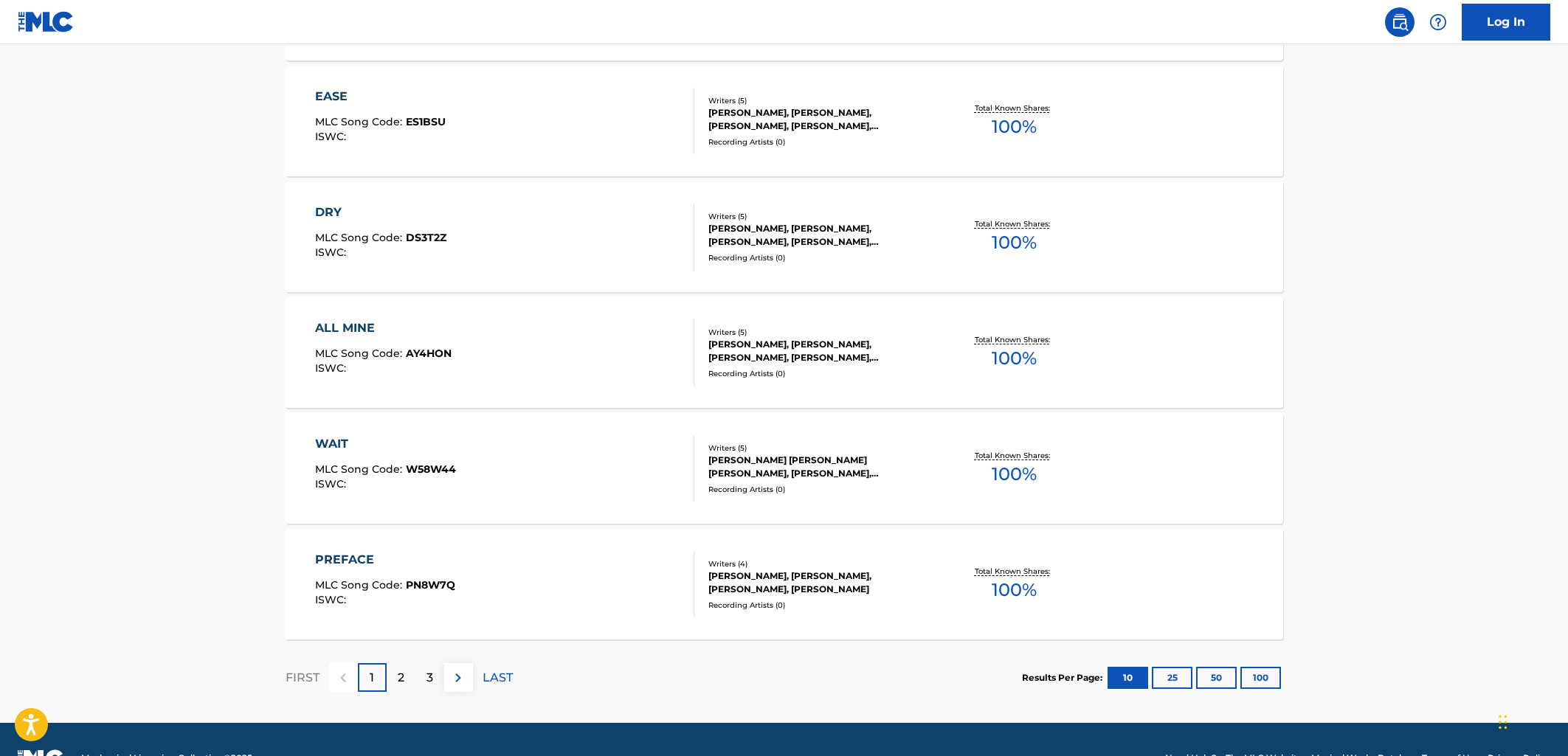
click at [582, 362] on div "ALL MINE MLC Song Code : AY4HON ISWC :" at bounding box center [505, 353] width 379 height 66
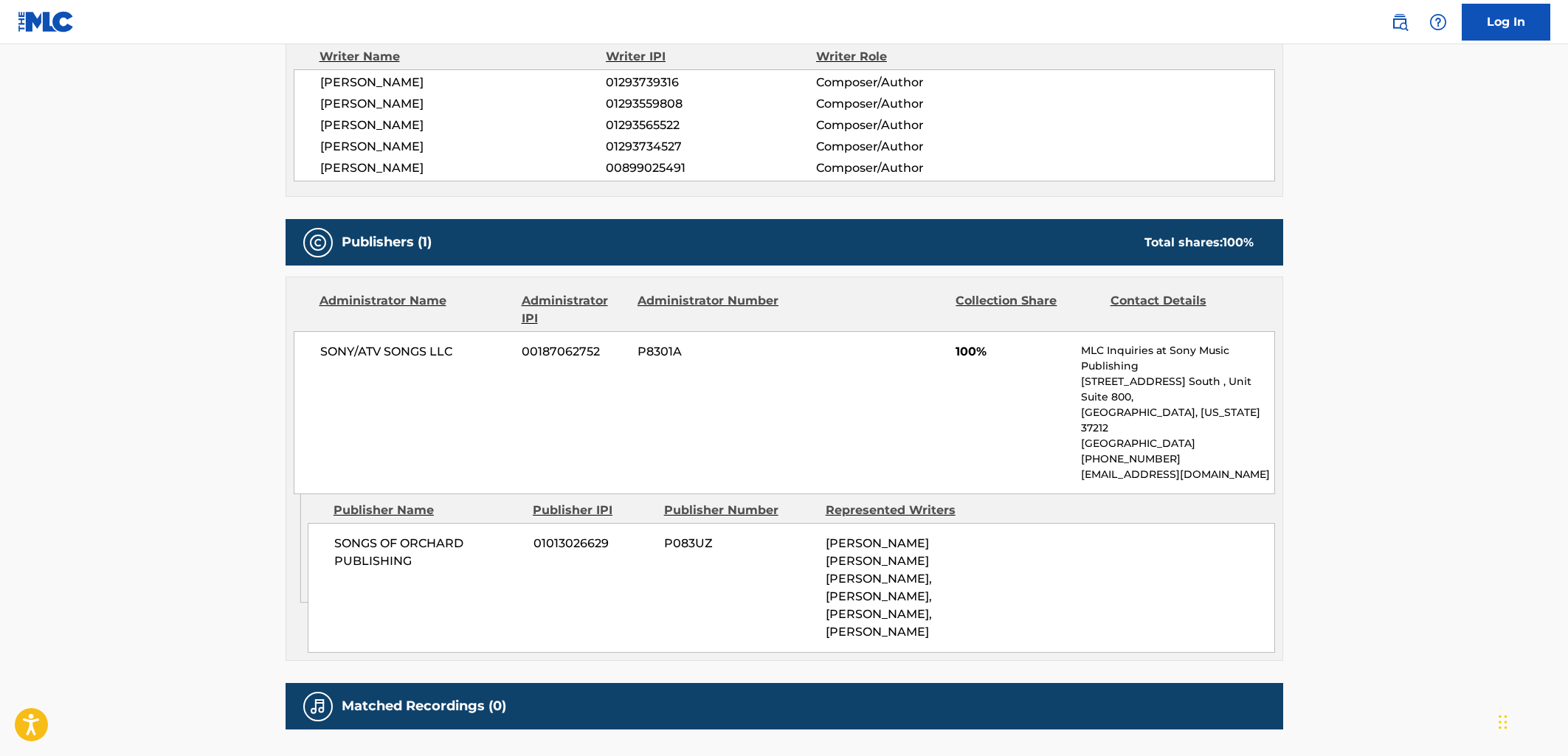
scroll to position [629, 0]
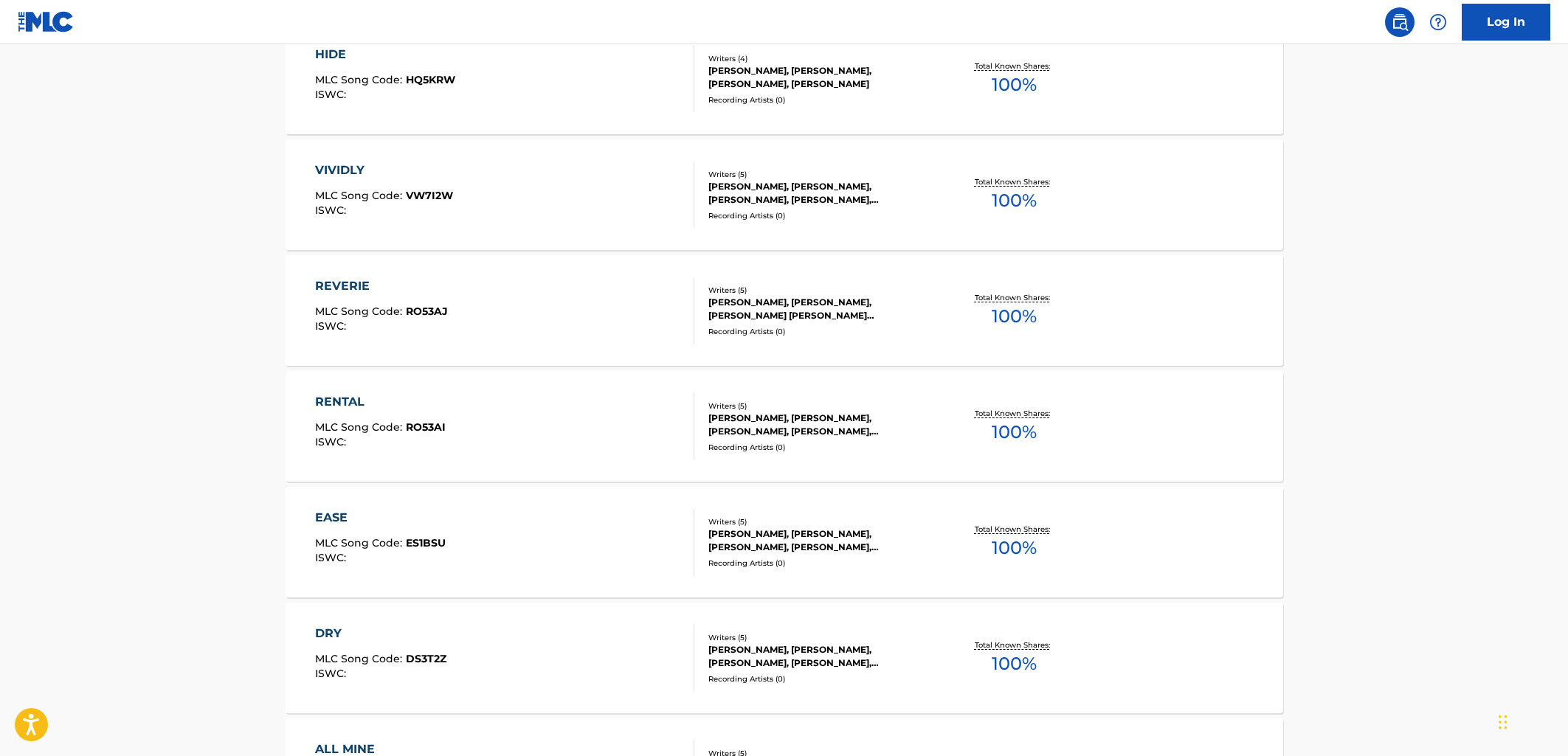
scroll to position [1050, 0]
